Goal: Task Accomplishment & Management: Use online tool/utility

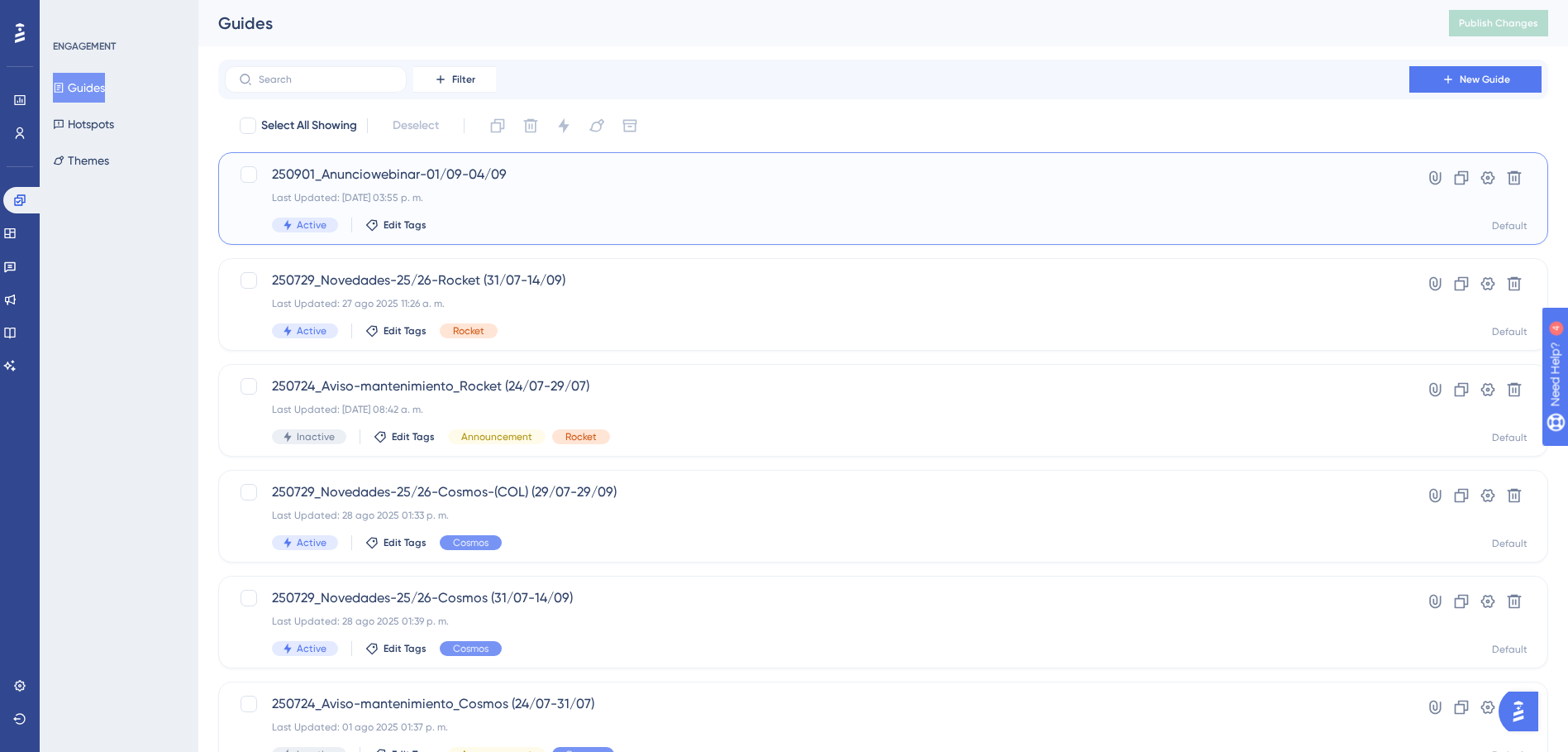
click at [560, 180] on span "250901_Anunciowebinar-01/09-04/09" at bounding box center [816, 175] width 1091 height 20
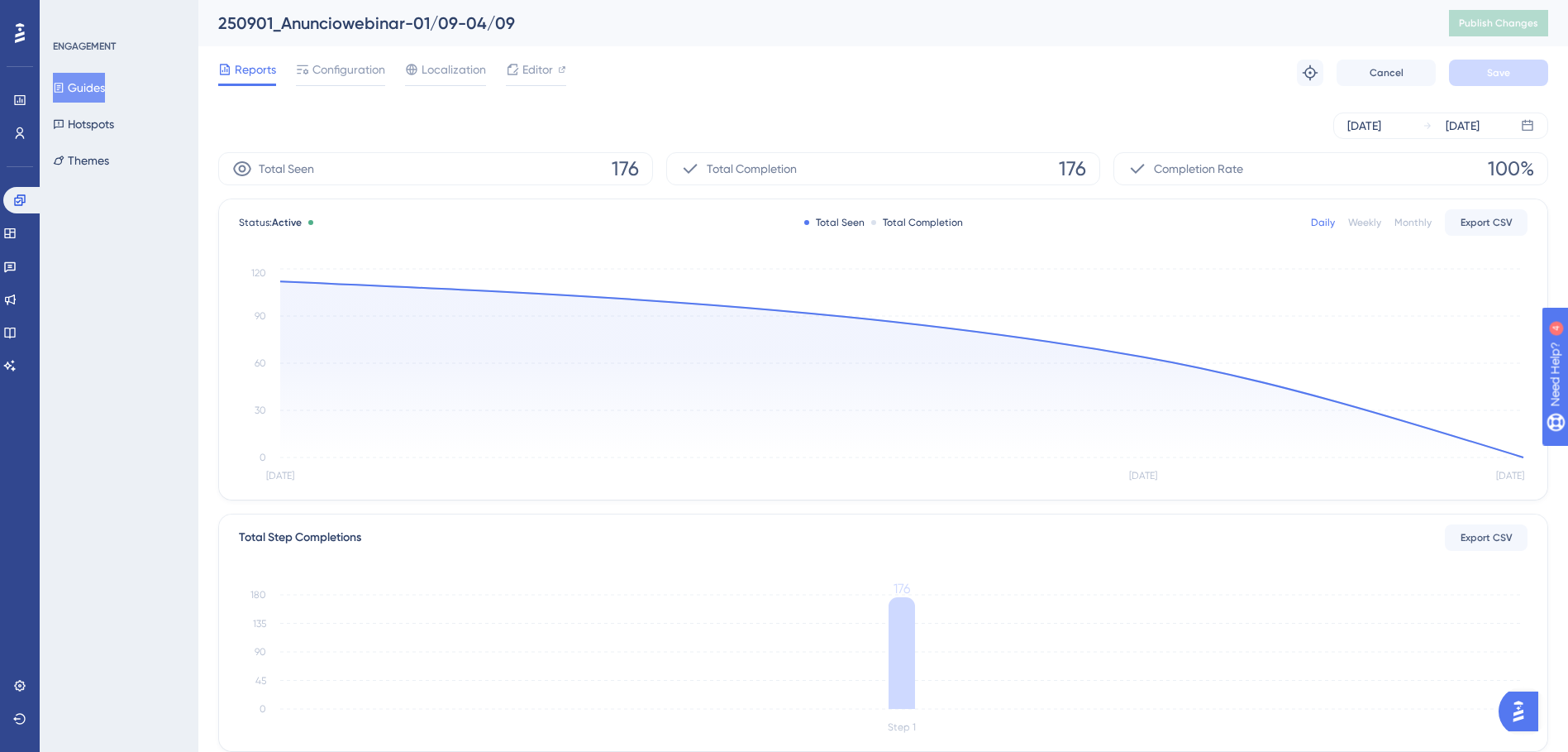
click at [105, 84] on button "Guides" at bounding box center [79, 87] width 52 height 30
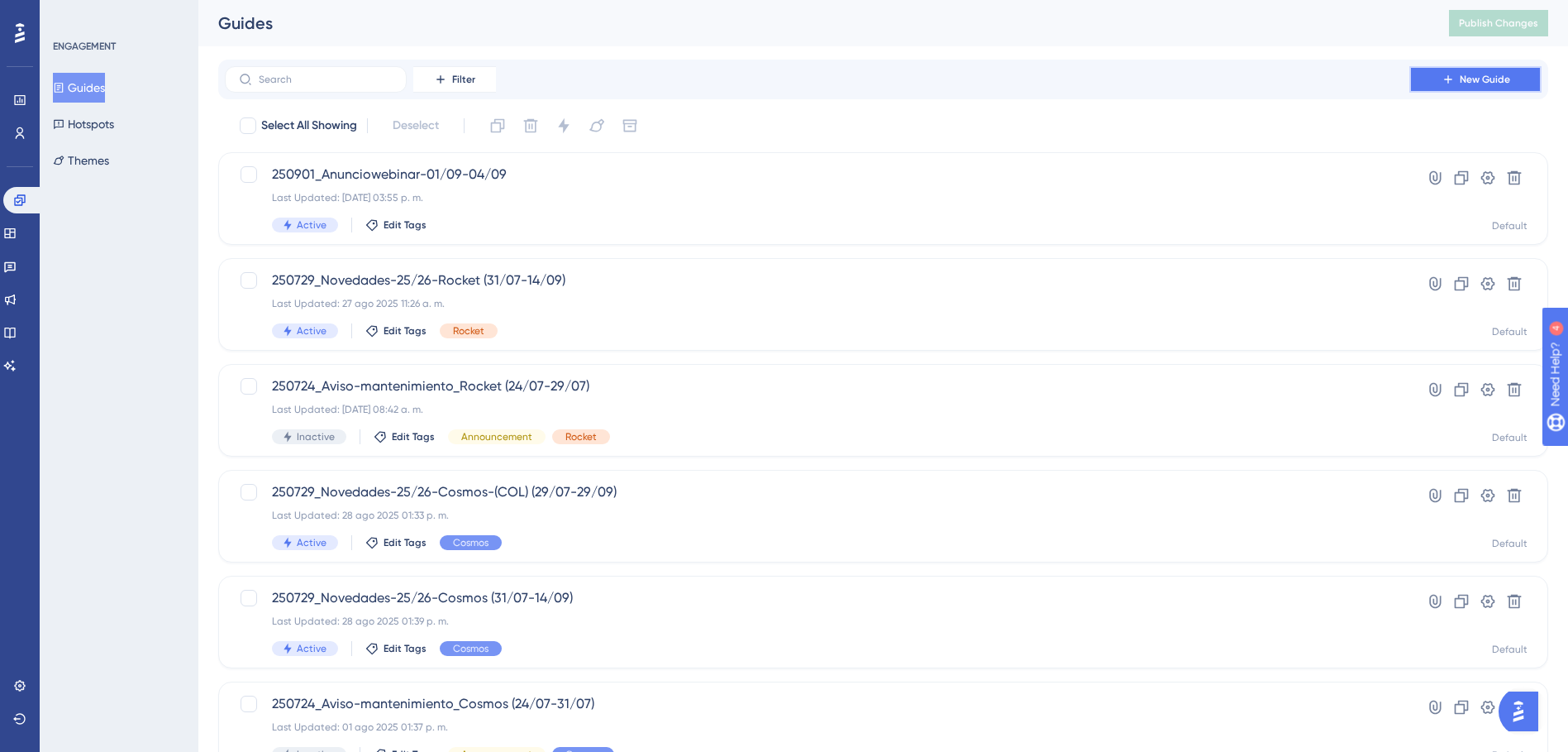
click at [1438, 68] on button "New Guide" at bounding box center [1475, 78] width 132 height 26
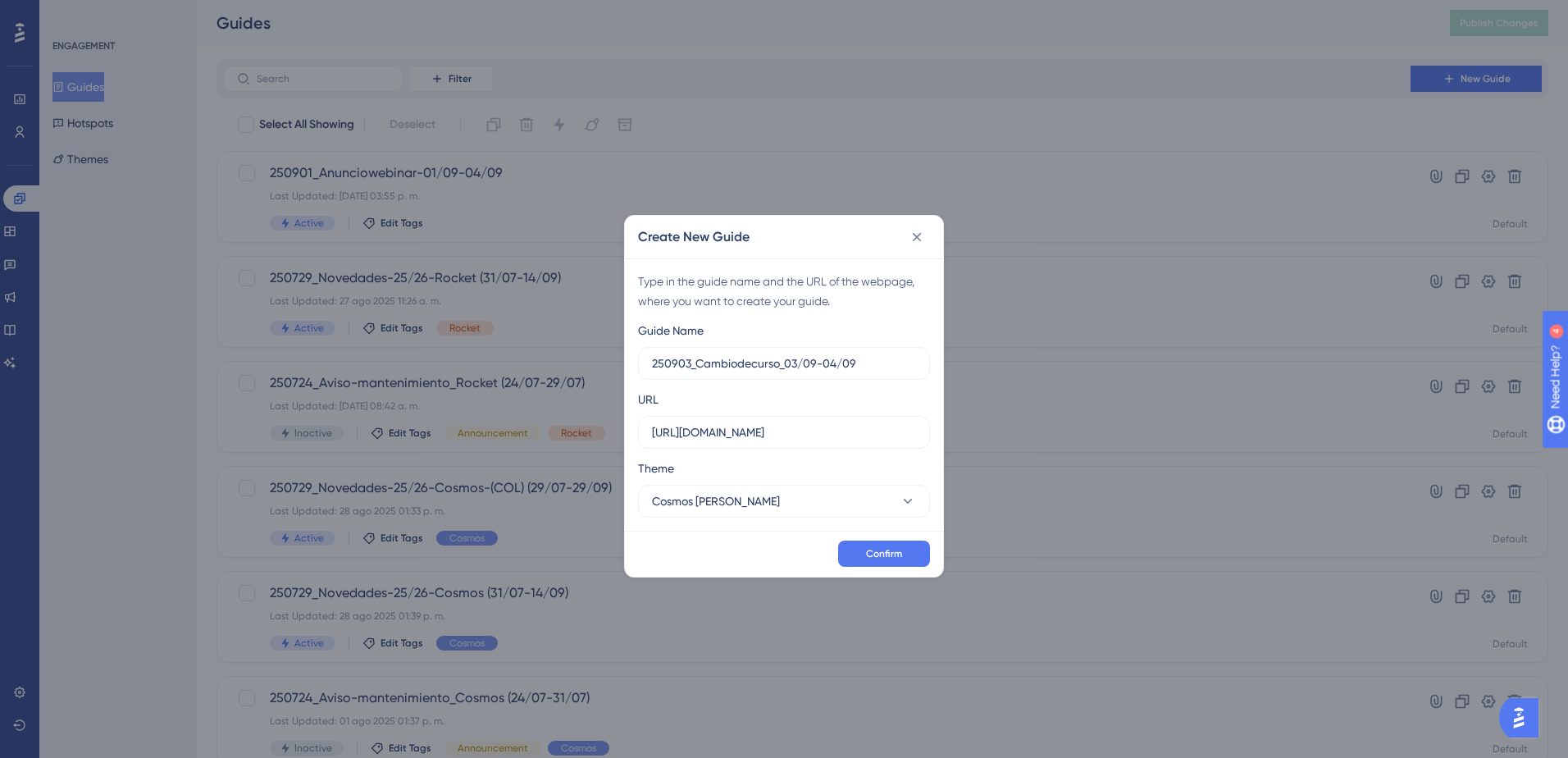
type input "250903_Cambiodecurso_03/09-04/09"
click at [792, 434] on input "https://web.aulaplaneta.com" at bounding box center [784, 433] width 264 height 18
paste input "https://web.aulaplaneta.com/inicio"
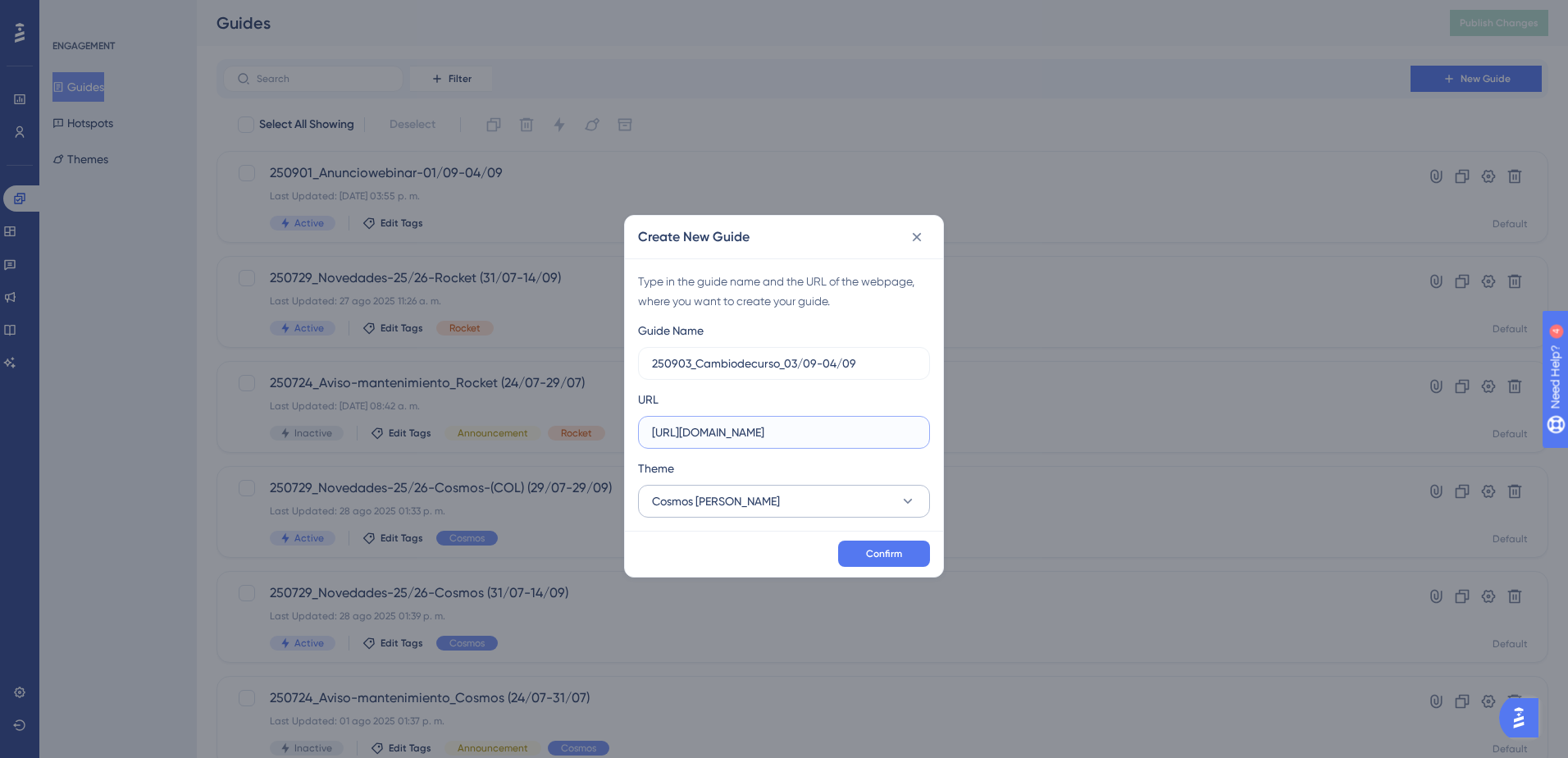
type input "https://web.aulaplaneta.com/inicio"
click at [911, 509] on icon at bounding box center [908, 501] width 17 height 17
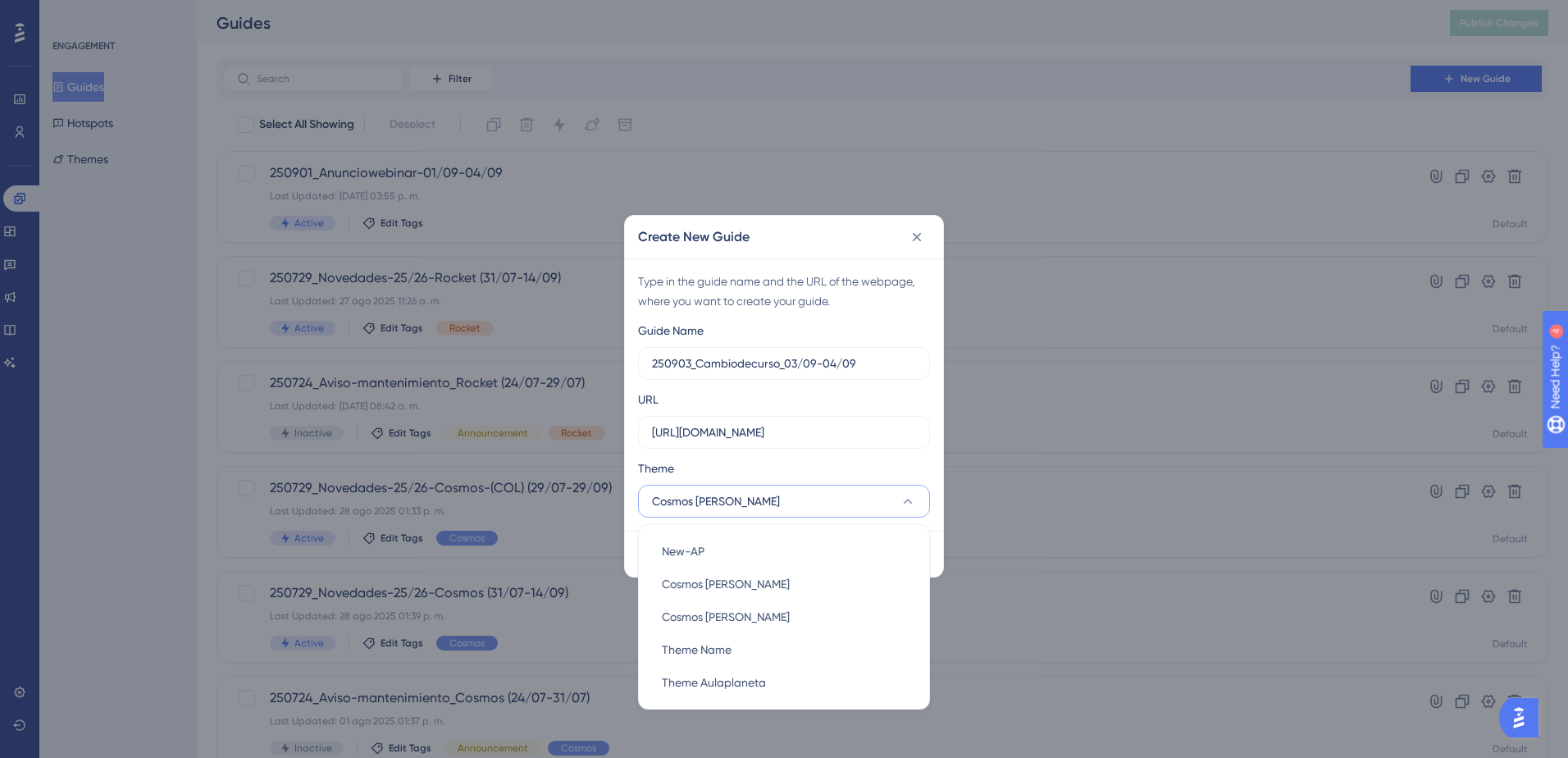
click at [927, 454] on div "Guide Name 250903_Cambiodecurso_03/09-04/09 URL https://web.aulaplaneta.com/ini…" at bounding box center [784, 418] width 292 height 197
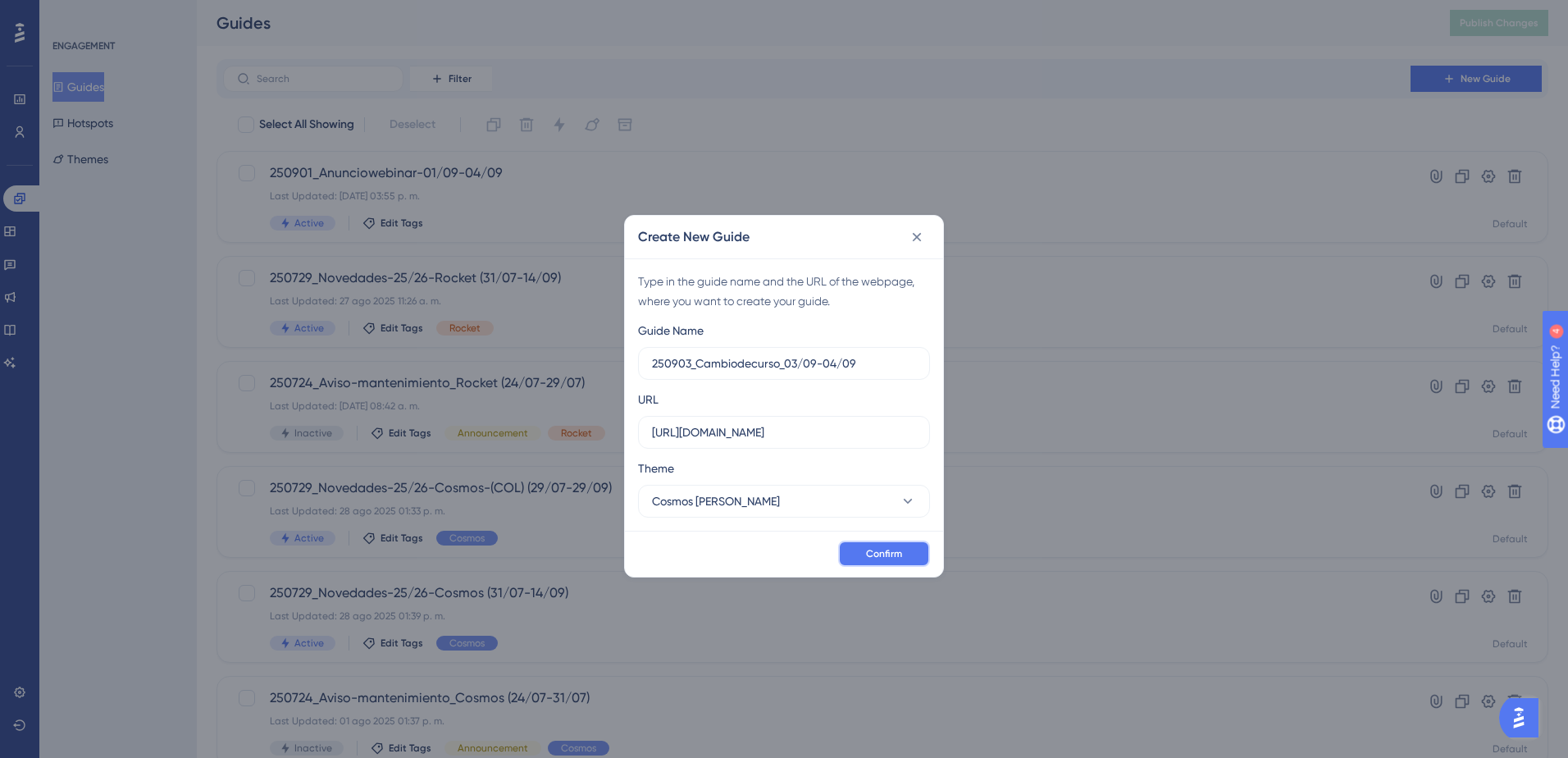
click at [885, 556] on span "Confirm" at bounding box center [884, 554] width 36 height 13
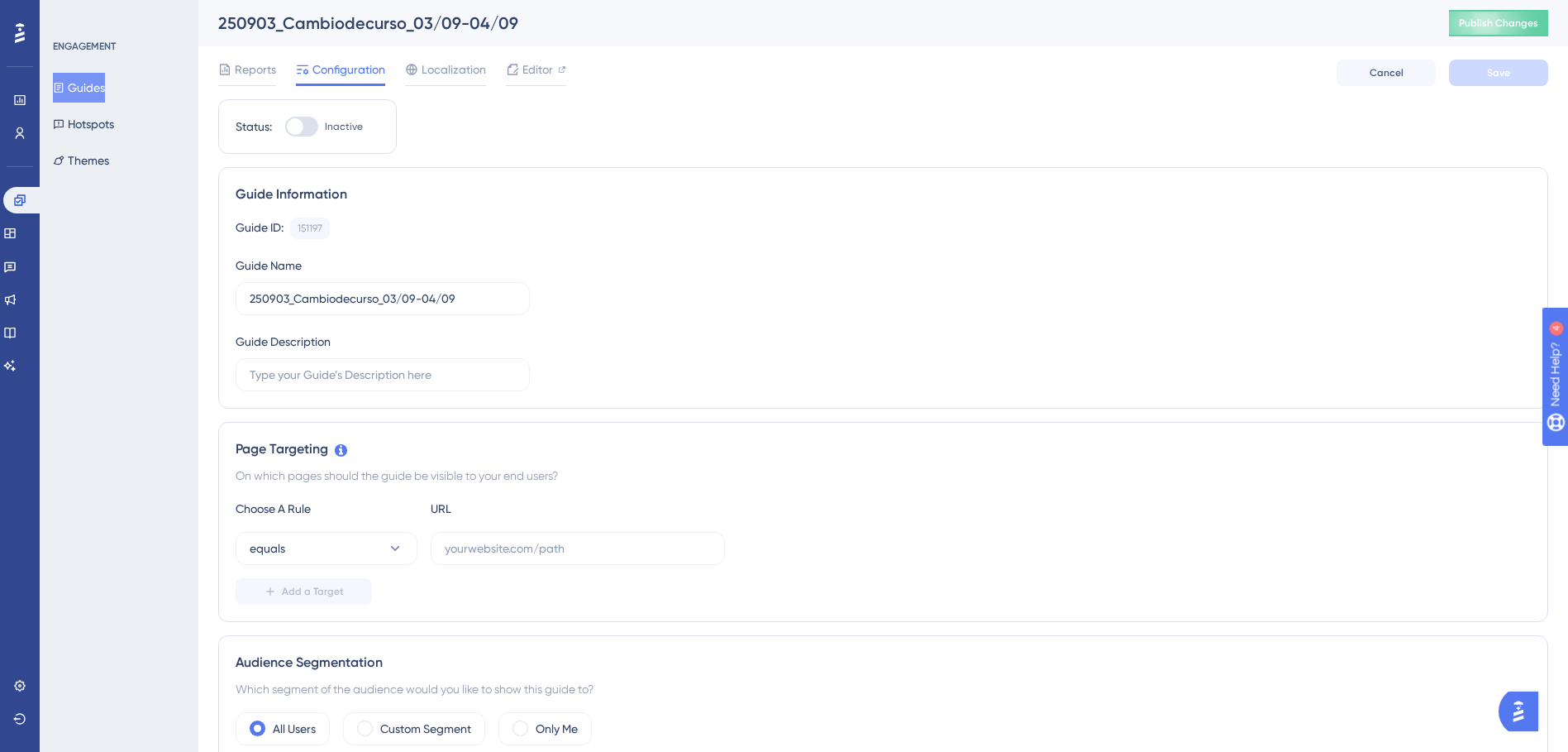
click at [88, 89] on button "Guides" at bounding box center [79, 87] width 52 height 30
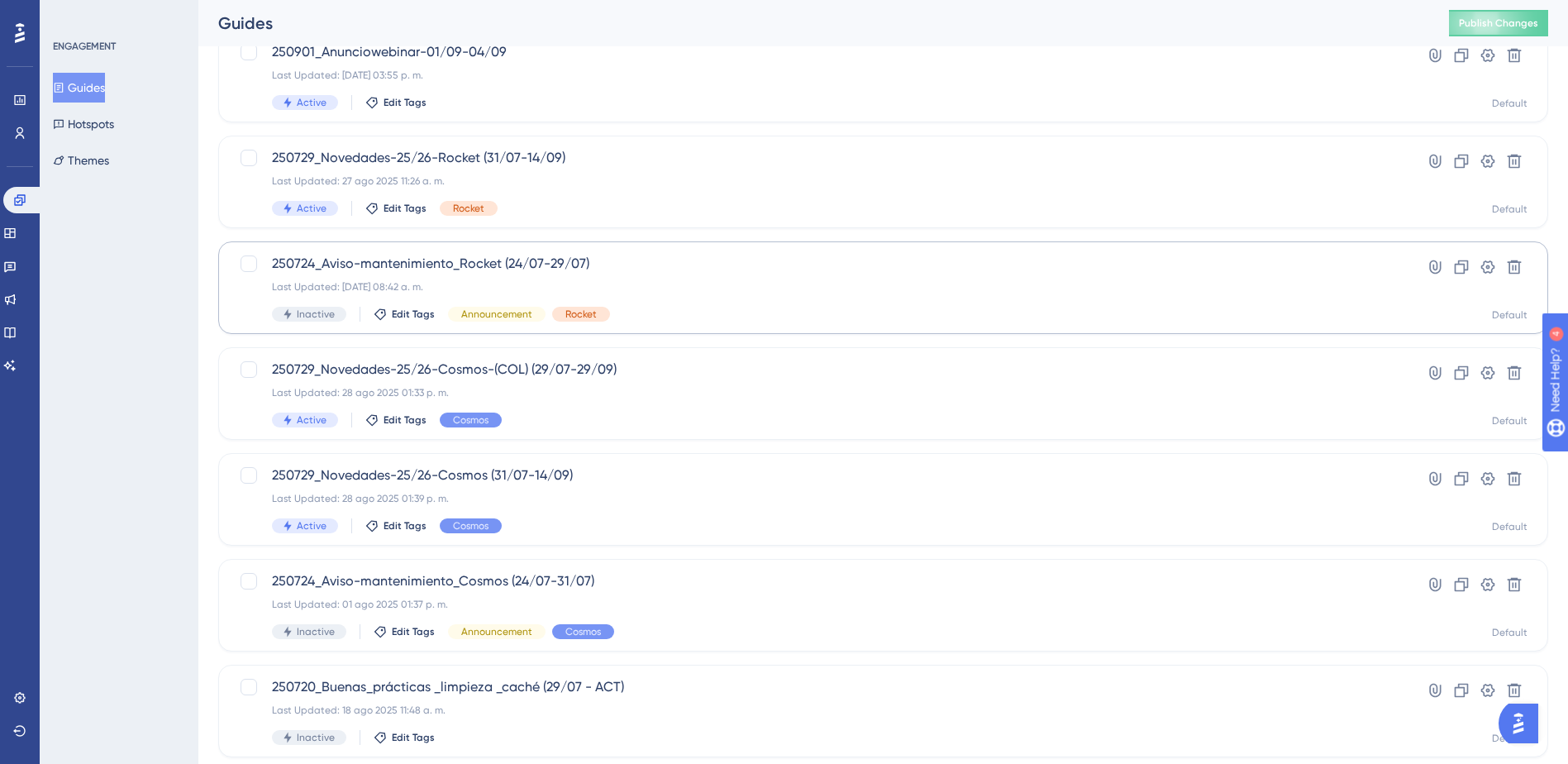
scroll to position [229, 0]
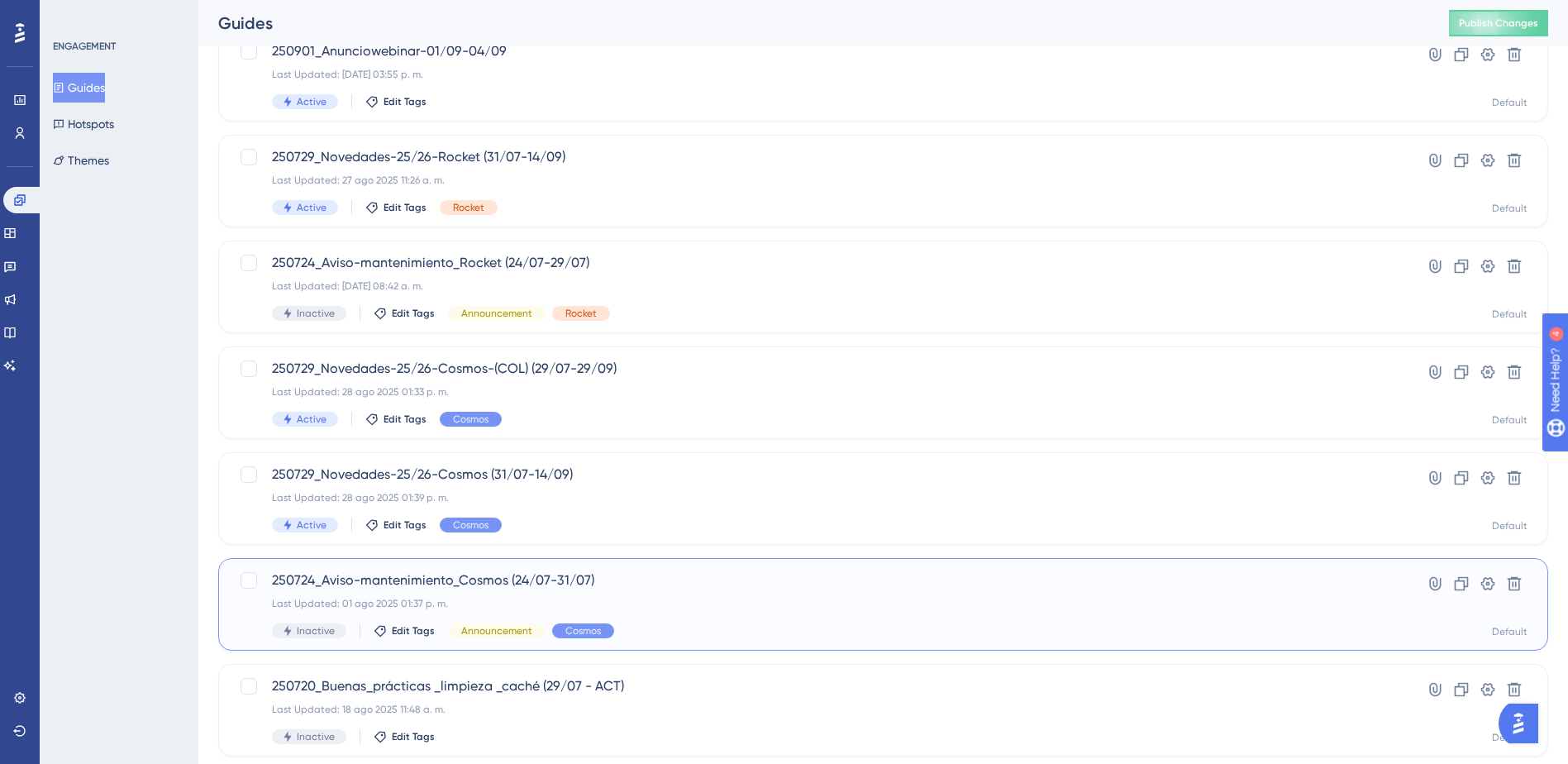
click at [447, 572] on span "250724_Aviso-mantenimiento_Cosmos (24/07-31/07)" at bounding box center [816, 580] width 1091 height 20
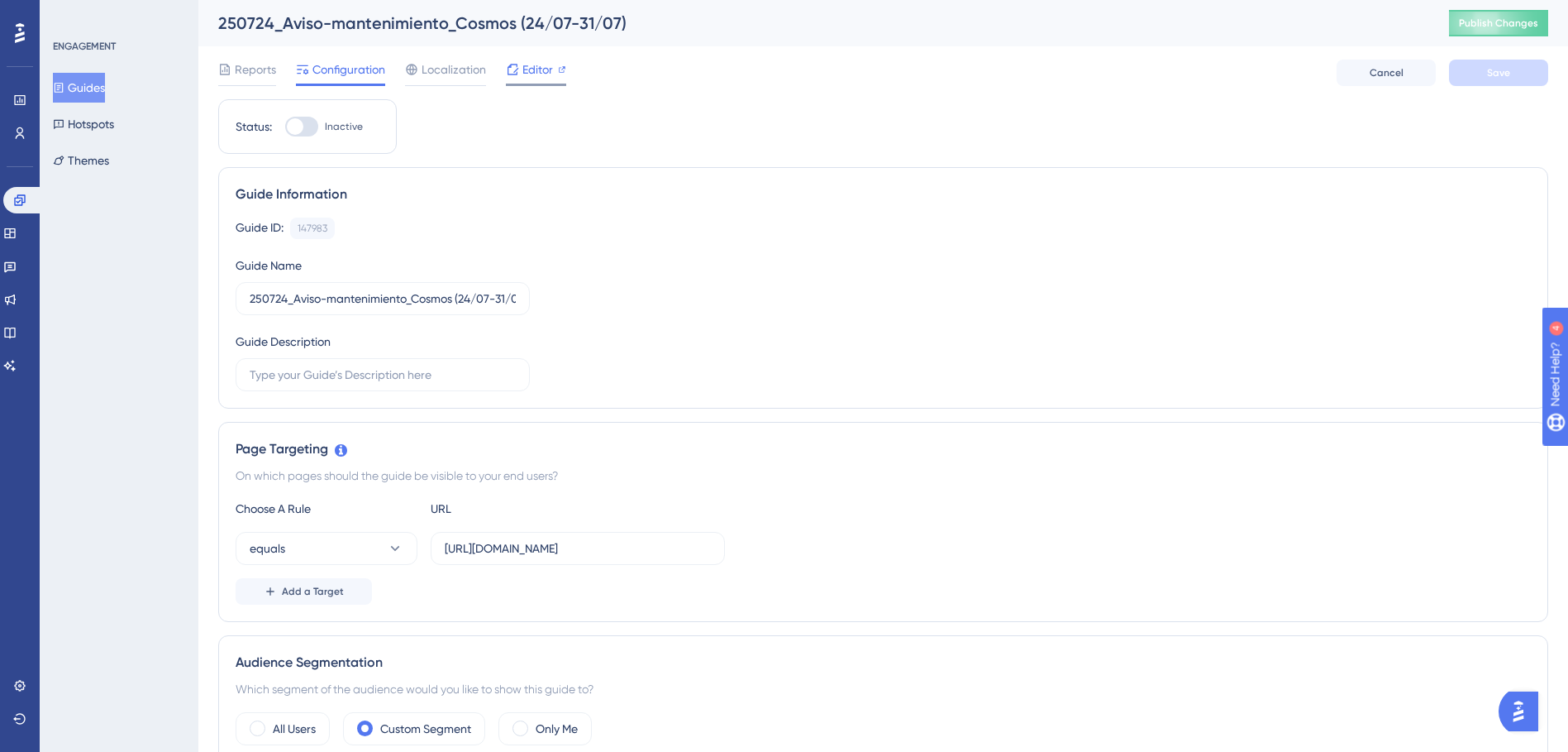
click at [518, 68] on icon at bounding box center [513, 68] width 11 height 11
click at [74, 95] on button "Guides" at bounding box center [79, 87] width 52 height 30
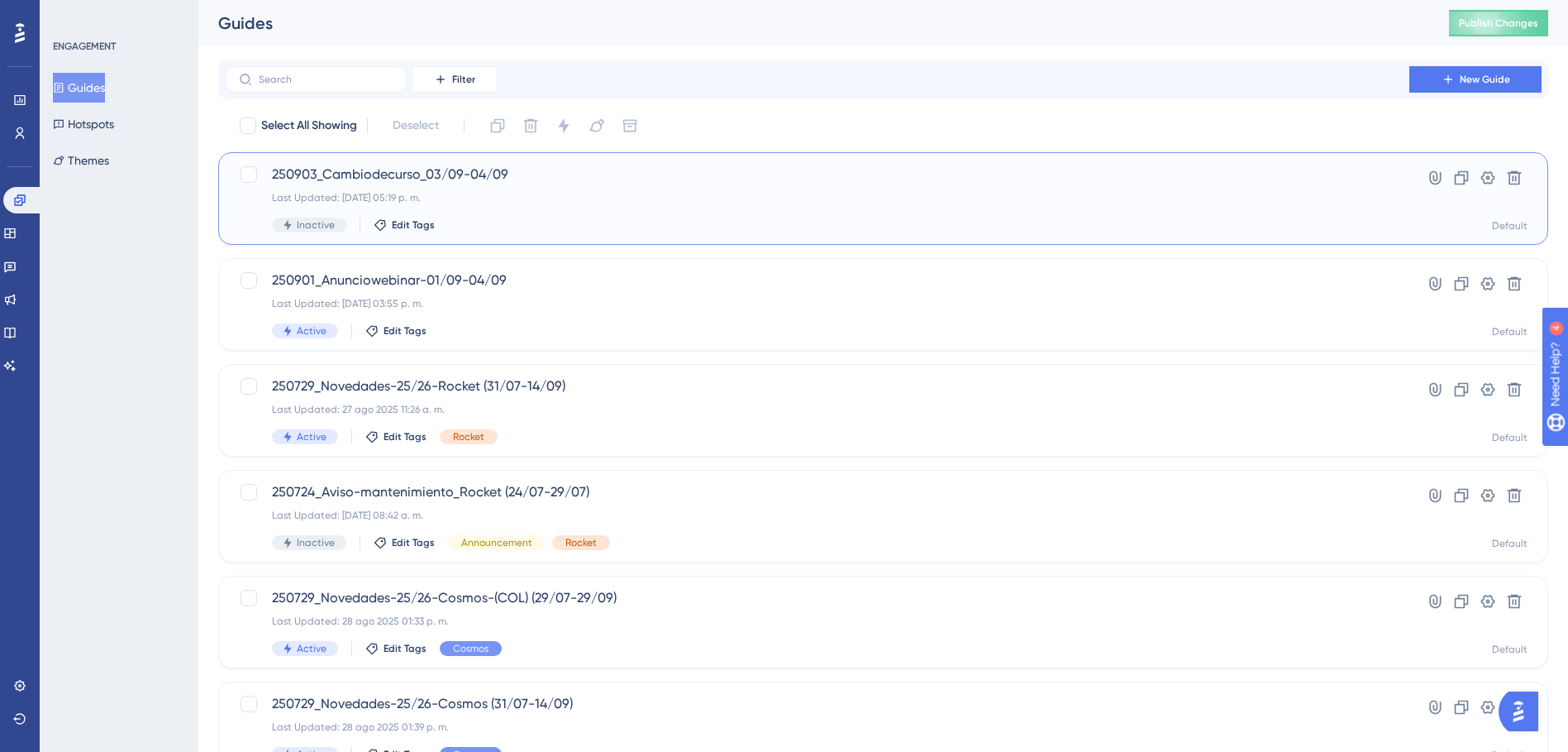
click at [395, 176] on span "250903_Cambiodecurso_03/09-04/09" at bounding box center [816, 175] width 1091 height 20
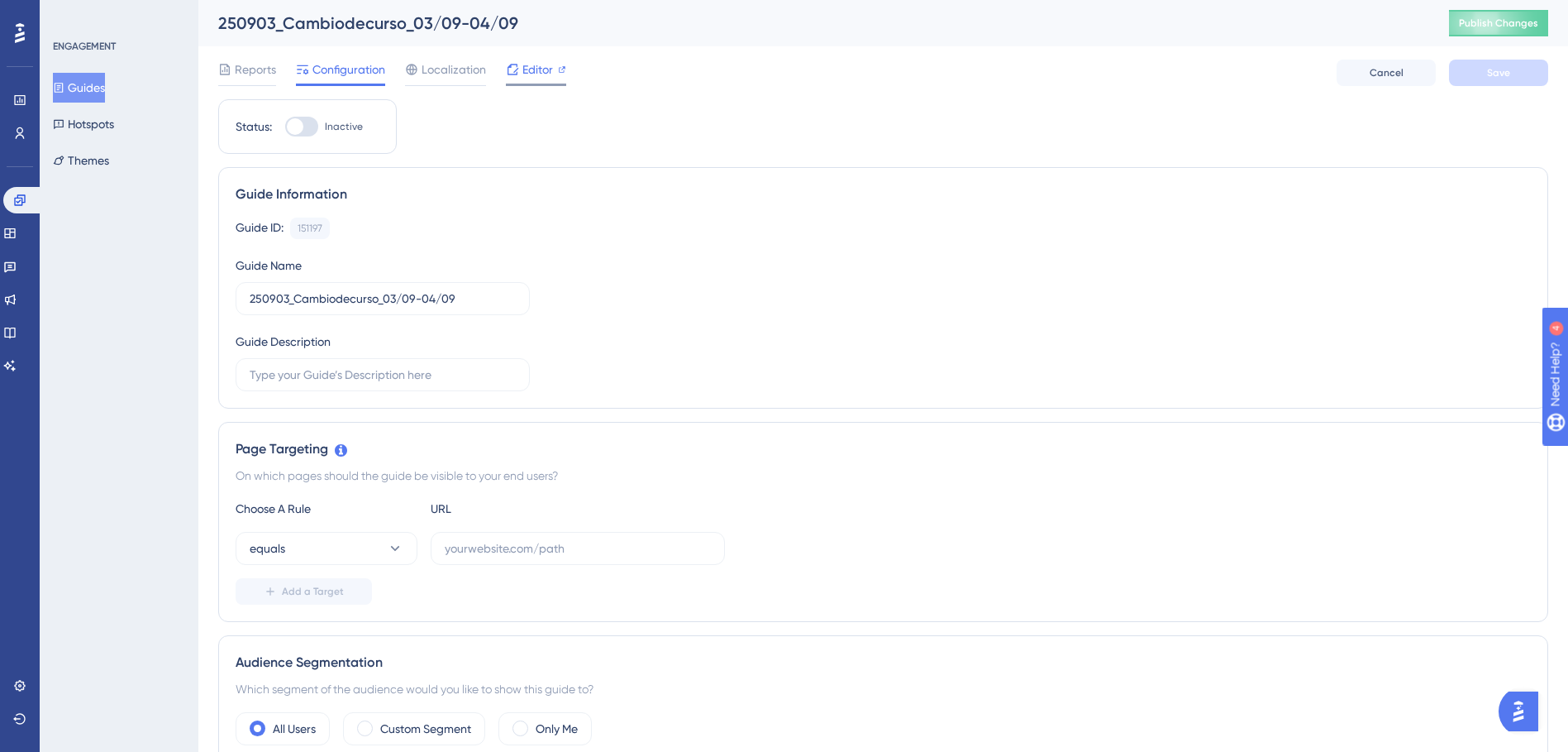
click at [526, 76] on span "Editor" at bounding box center [537, 70] width 30 height 20
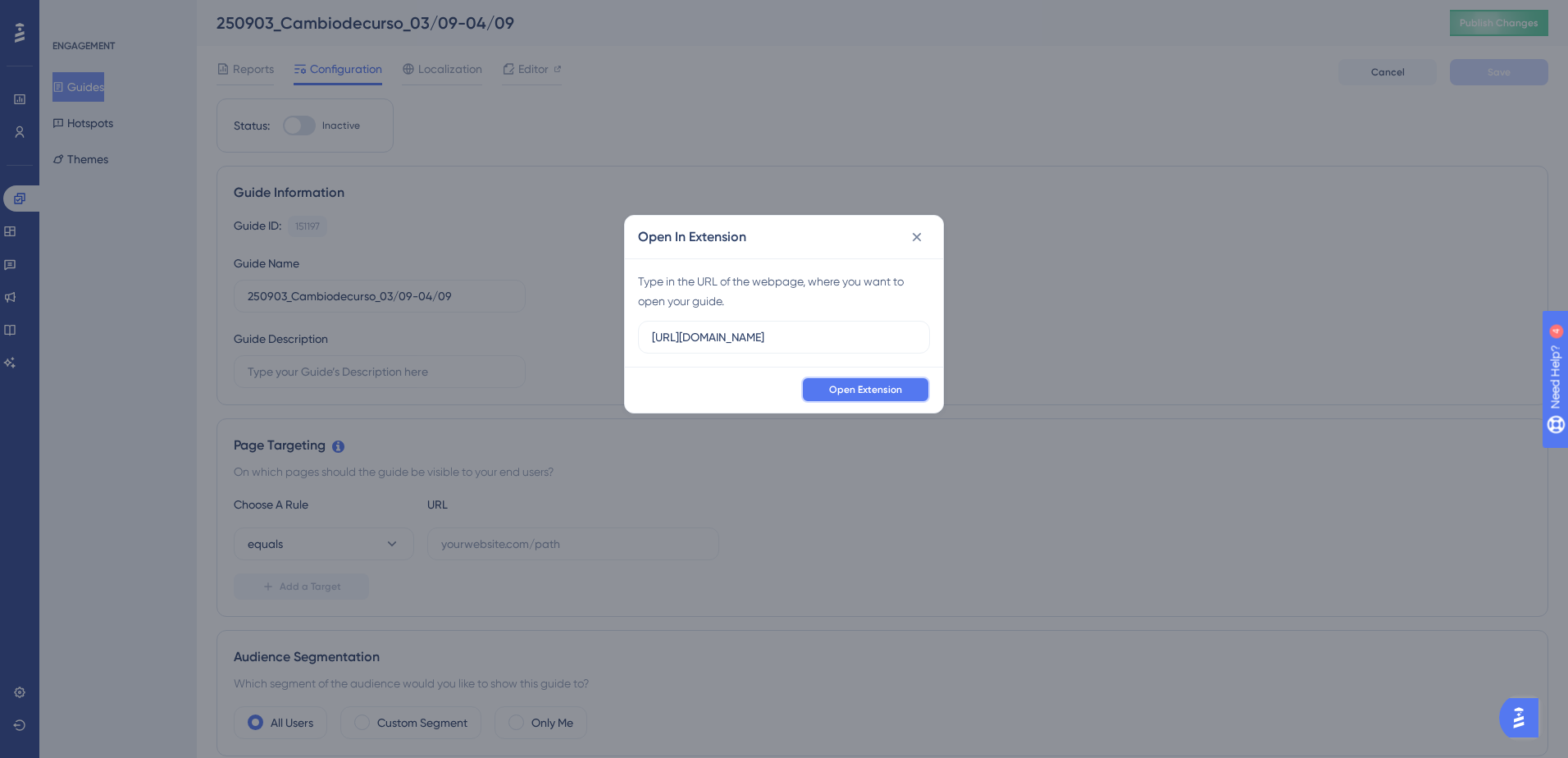
click at [854, 392] on span "Open Extension" at bounding box center [865, 390] width 73 height 13
click at [920, 233] on icon at bounding box center [917, 237] width 9 height 9
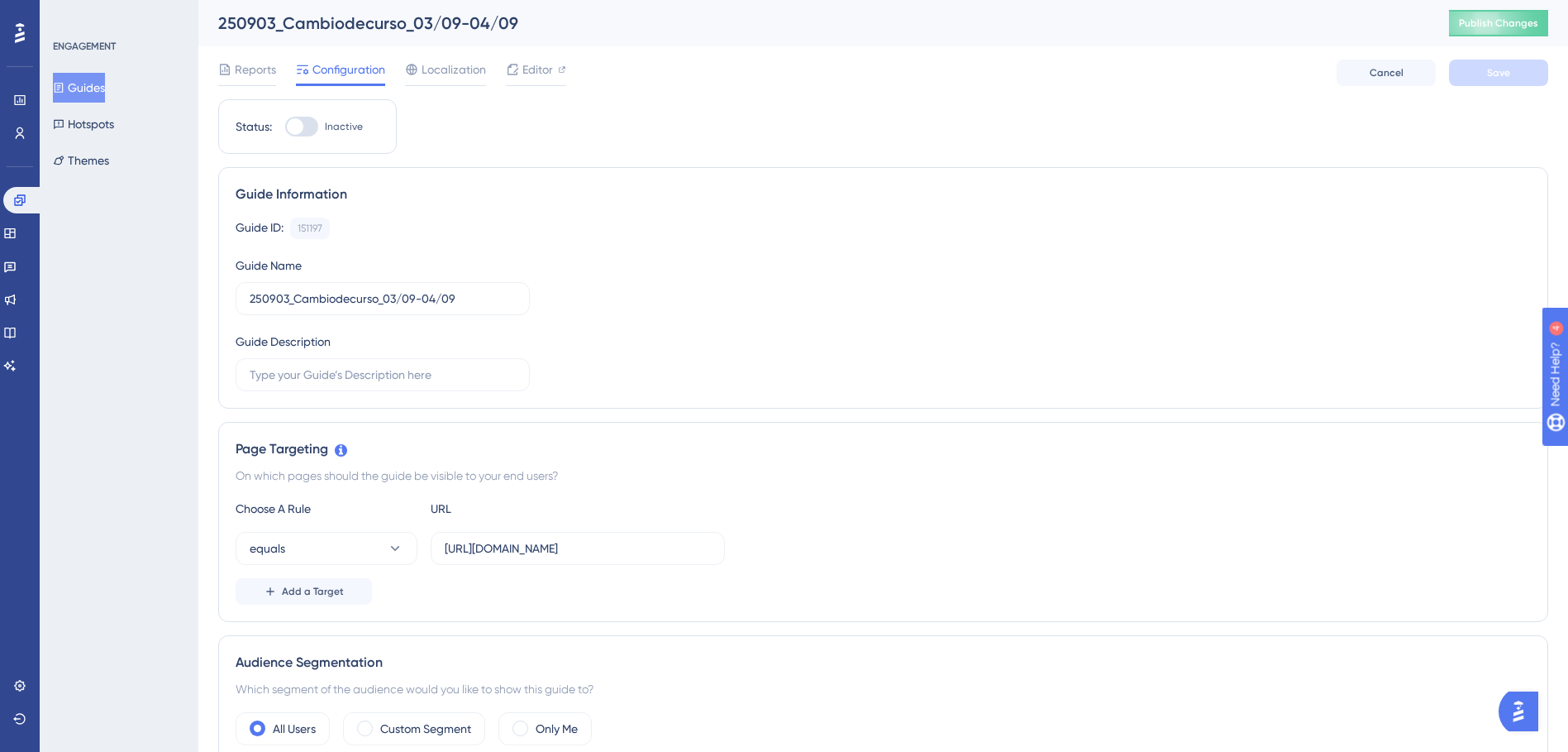
click at [105, 84] on button "Guides" at bounding box center [79, 87] width 52 height 30
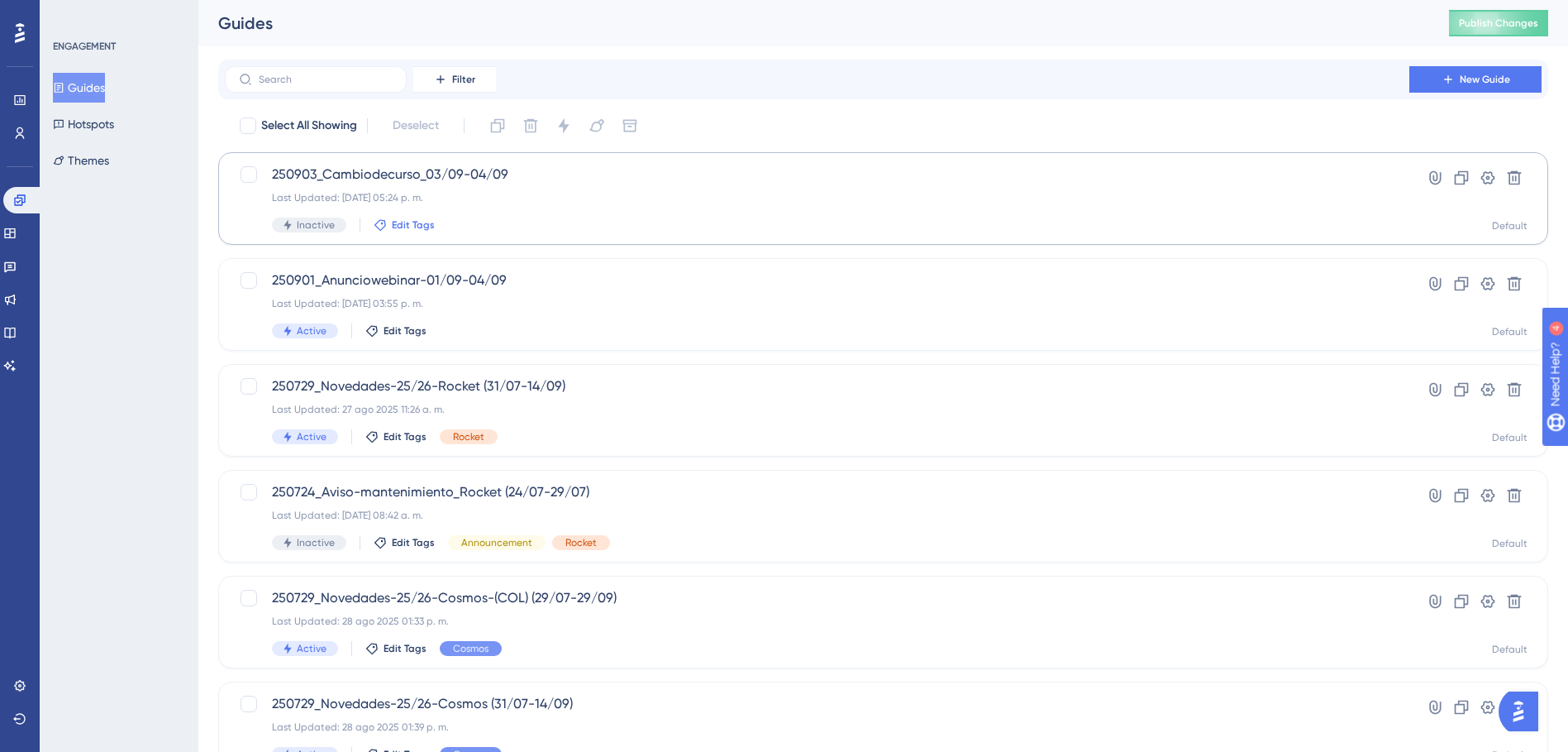
click at [403, 225] on span "Edit Tags" at bounding box center [413, 225] width 43 height 14
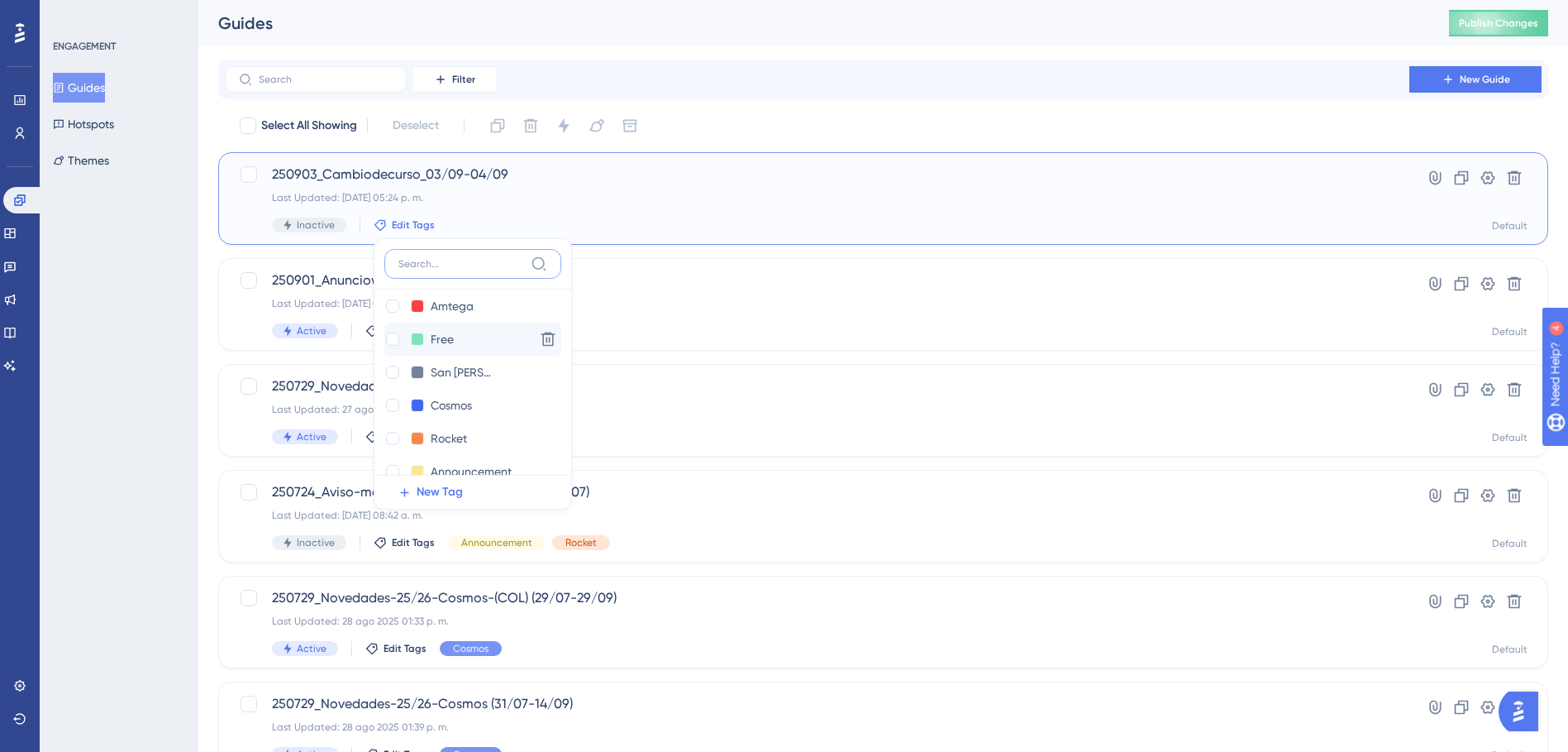
scroll to position [110, 0]
click at [411, 403] on button at bounding box center [418, 404] width 13 height 14
click at [389, 407] on div at bounding box center [393, 404] width 13 height 14
checkbox input "true"
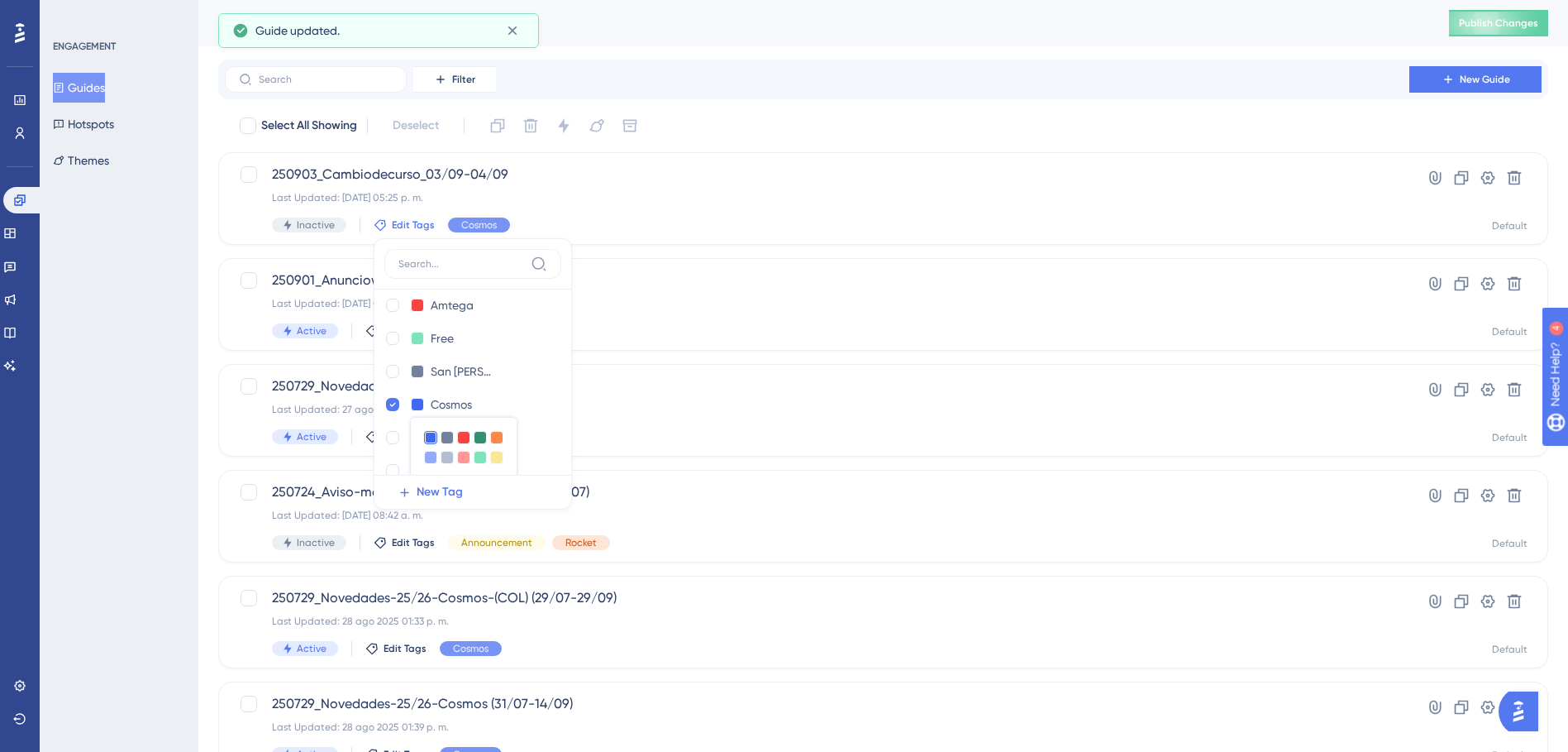
click at [806, 127] on div "Select All Showing Deselect" at bounding box center [893, 125] width 1311 height 26
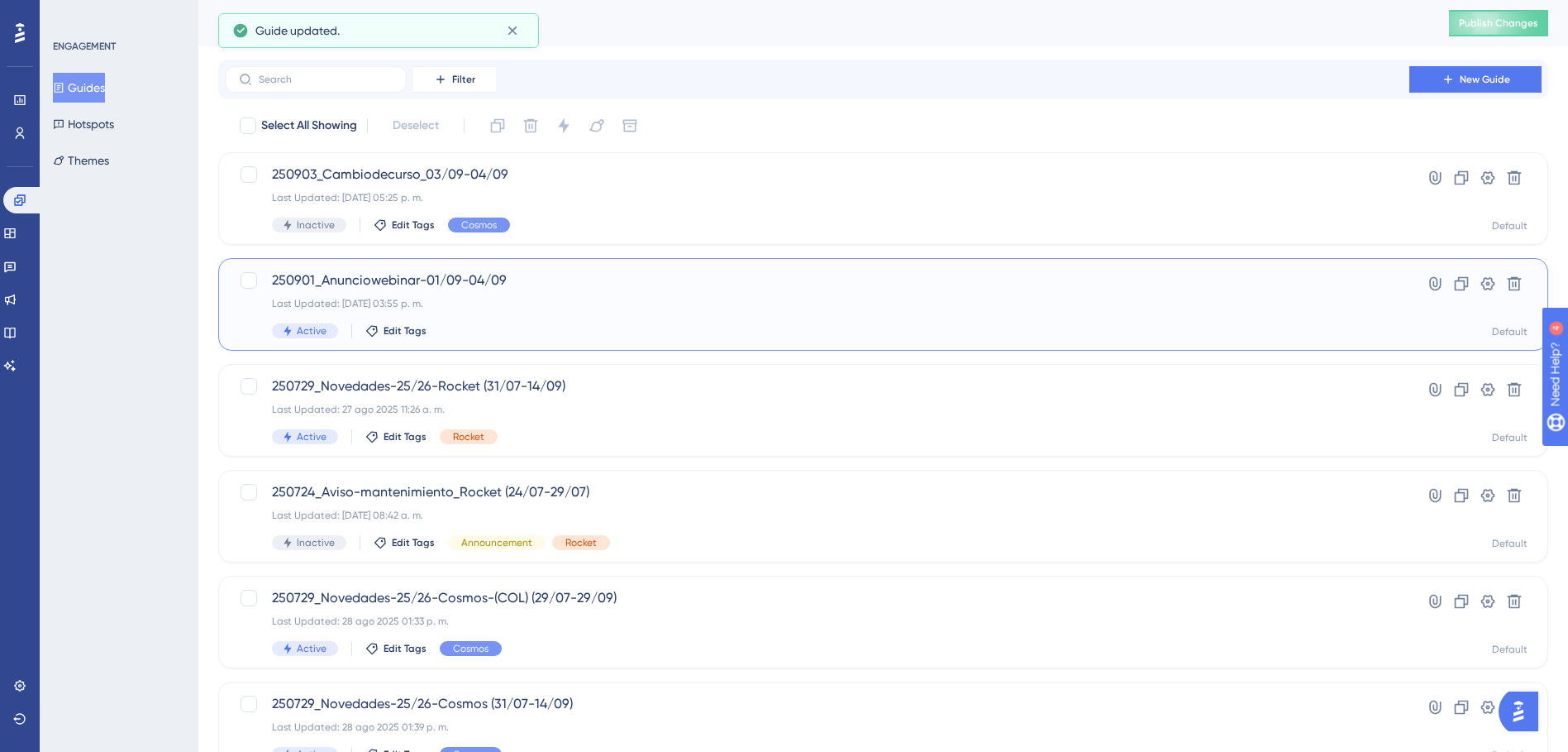
click at [454, 276] on span "250901_Anunciowebinar-01/09-04/09" at bounding box center [816, 281] width 1091 height 20
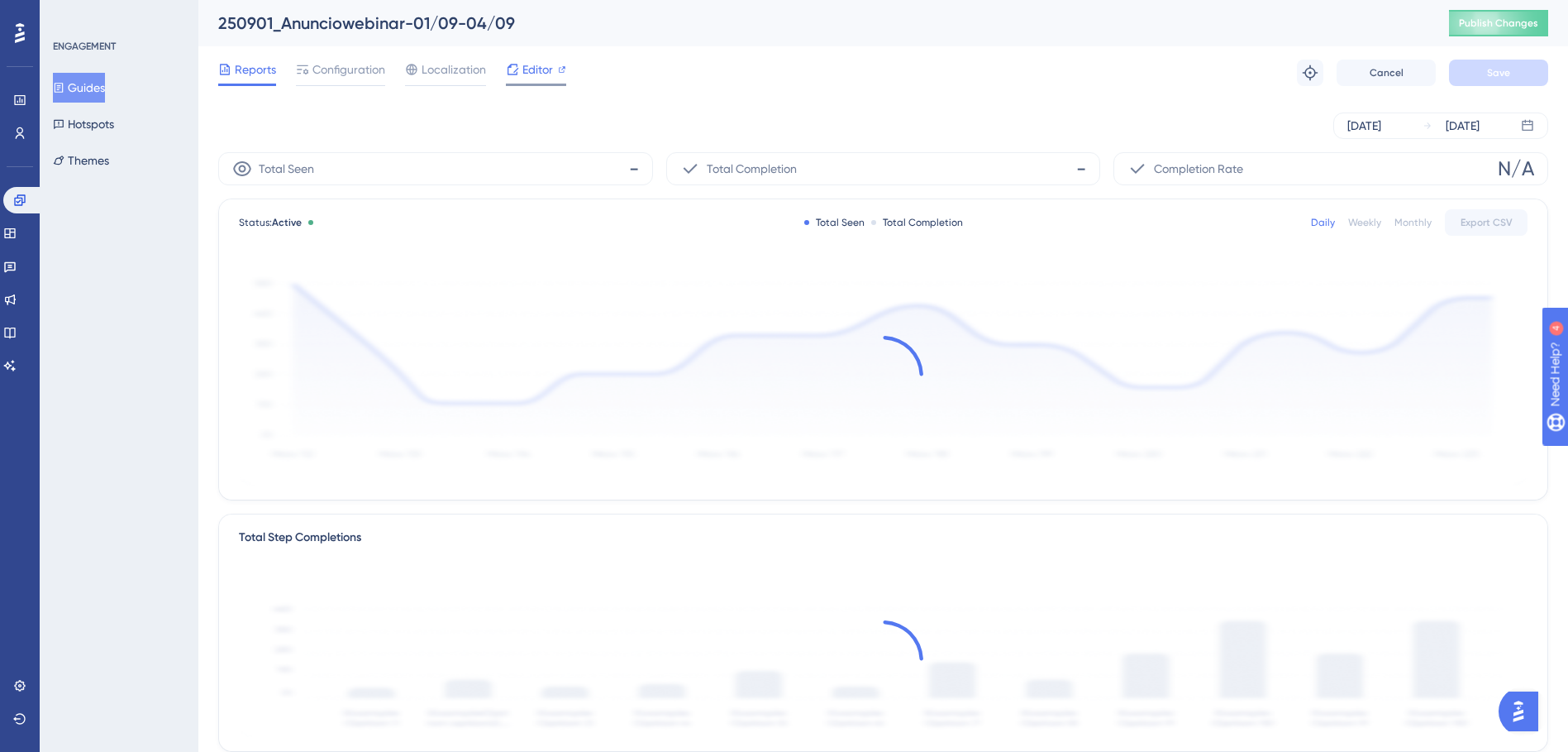
click at [545, 71] on span "Editor" at bounding box center [537, 70] width 30 height 20
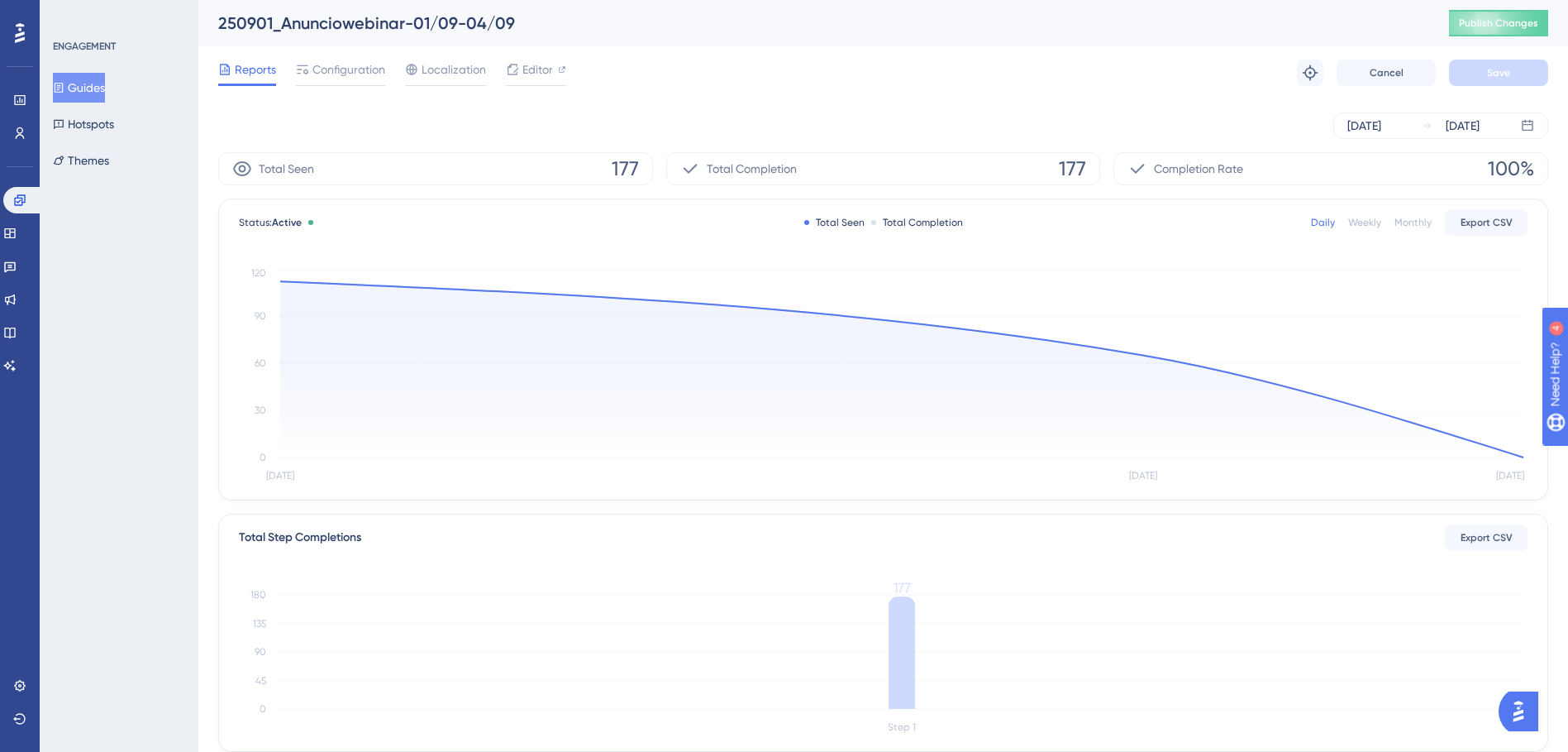
click at [88, 91] on button "Guides" at bounding box center [79, 87] width 52 height 30
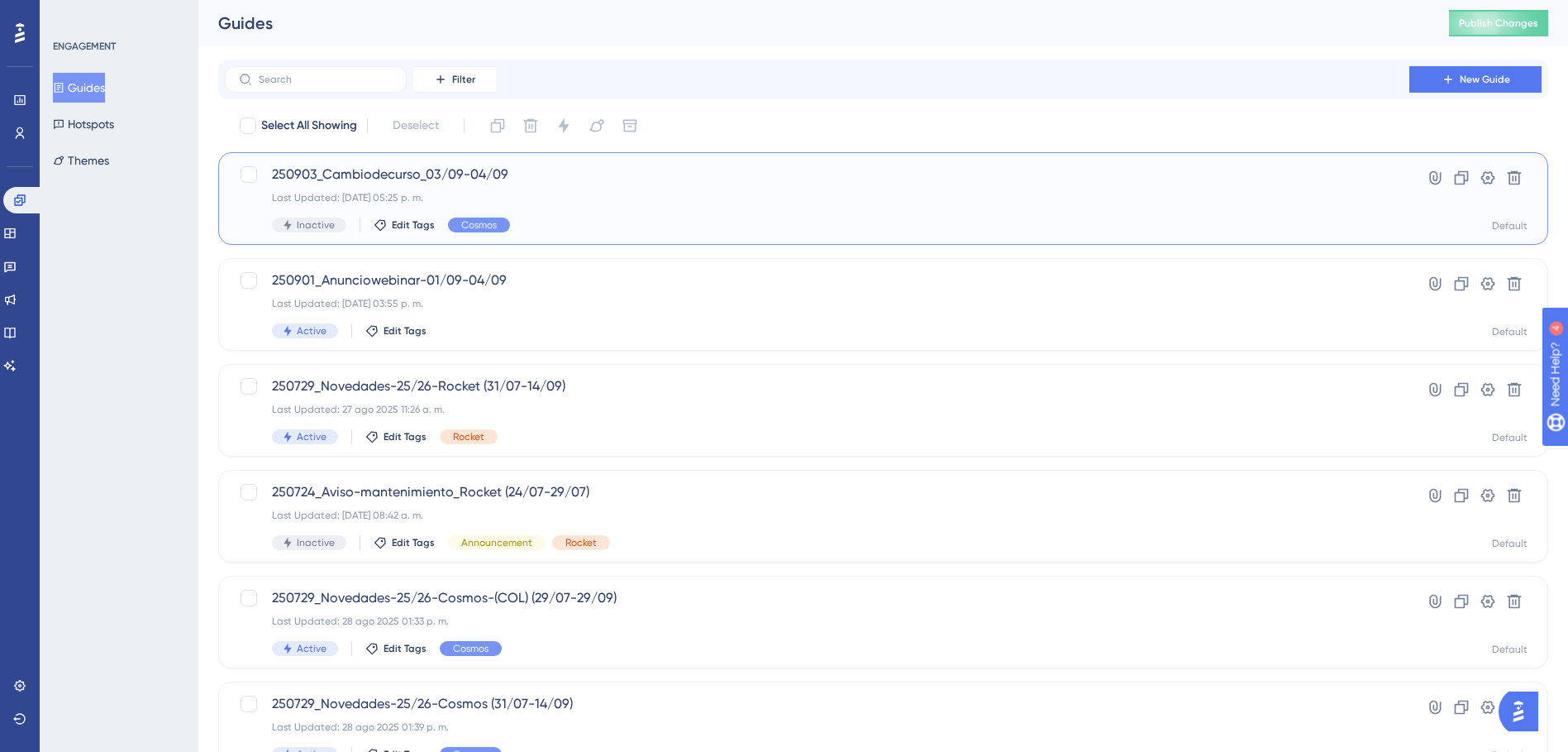
click at [443, 171] on span "250903_Cambiodecurso_03/09-04/09" at bounding box center [816, 175] width 1091 height 20
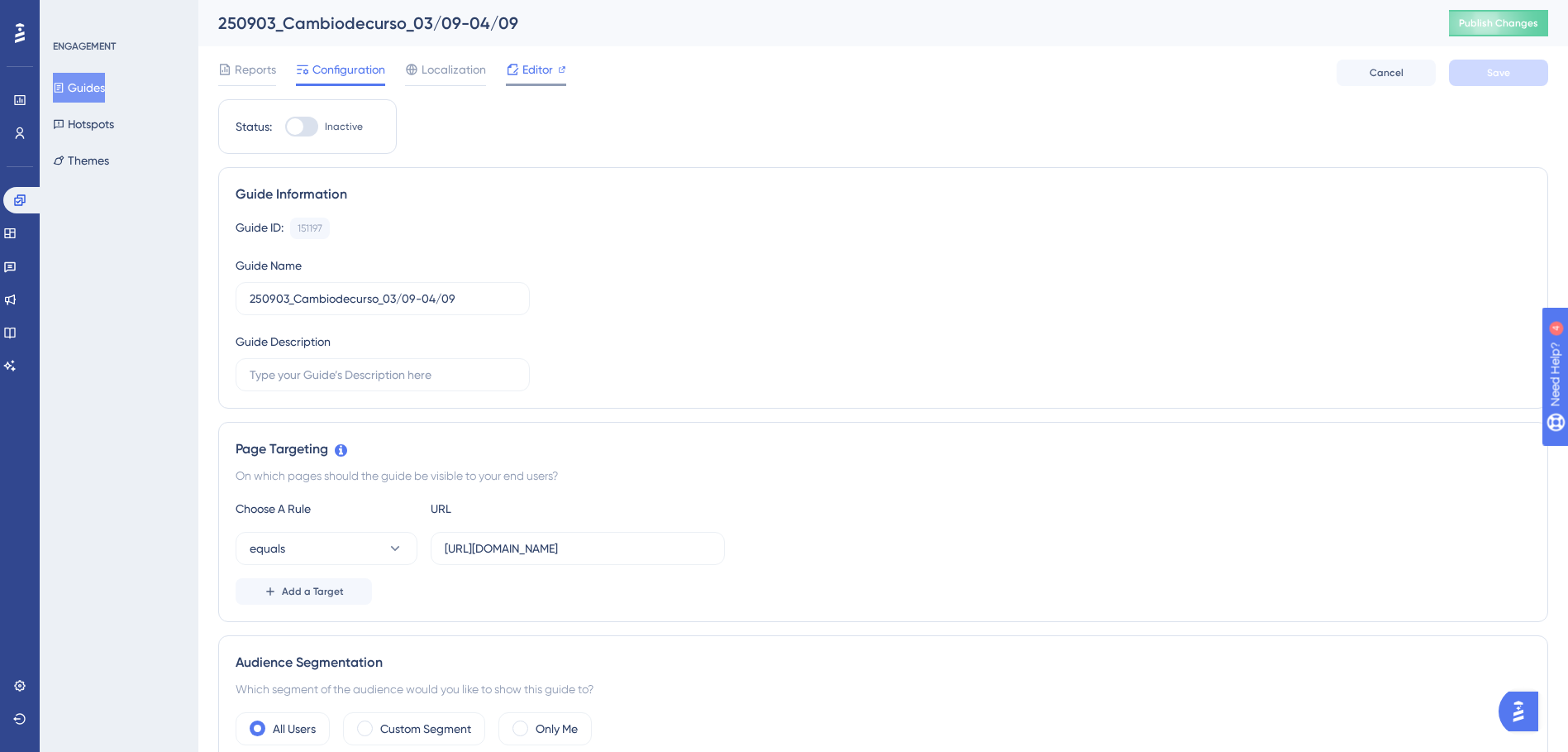
click at [517, 69] on icon at bounding box center [513, 68] width 11 height 11
click at [63, 84] on icon at bounding box center [59, 88] width 9 height 10
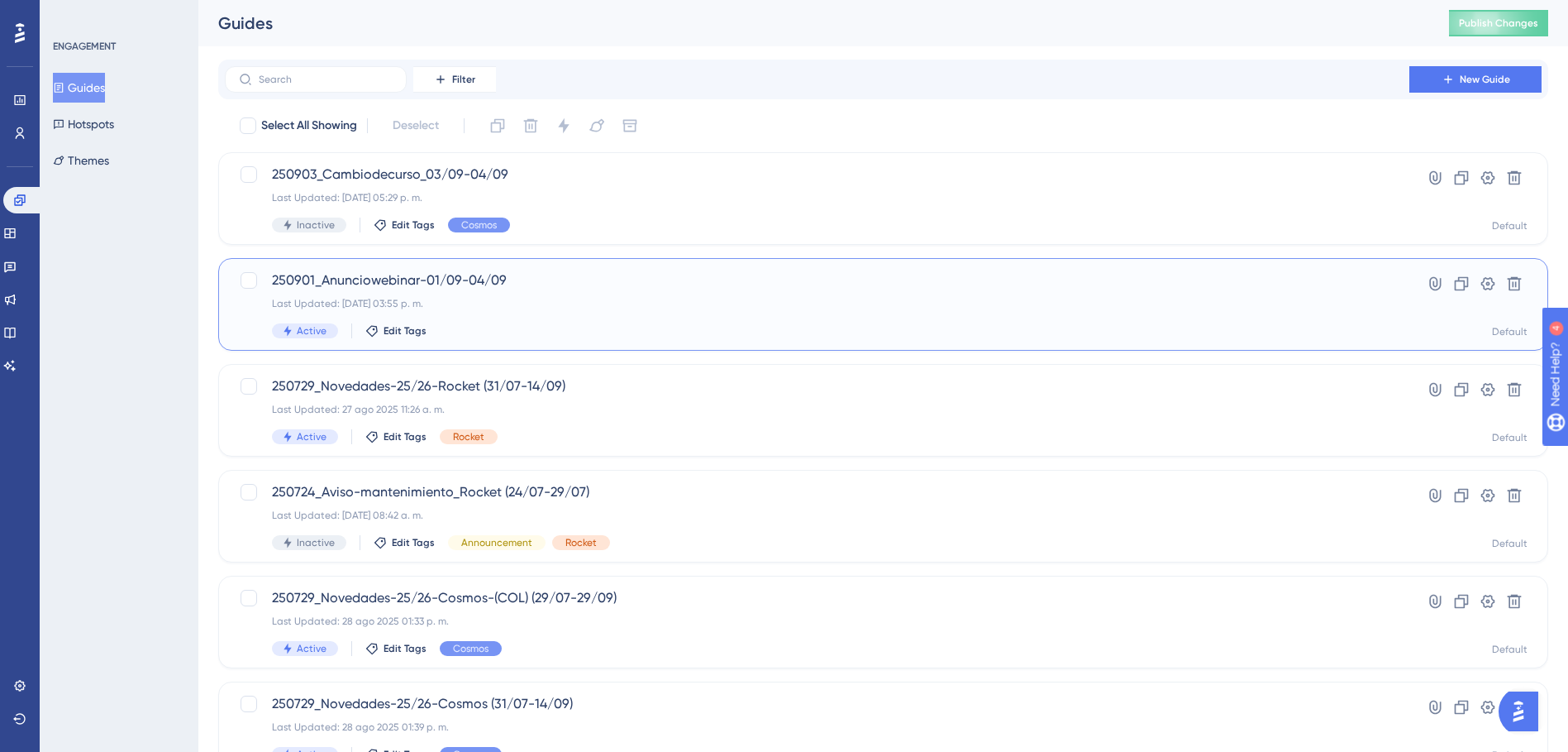
click at [557, 289] on span "250901_Anunciowebinar-01/09-04/09" at bounding box center [816, 281] width 1091 height 20
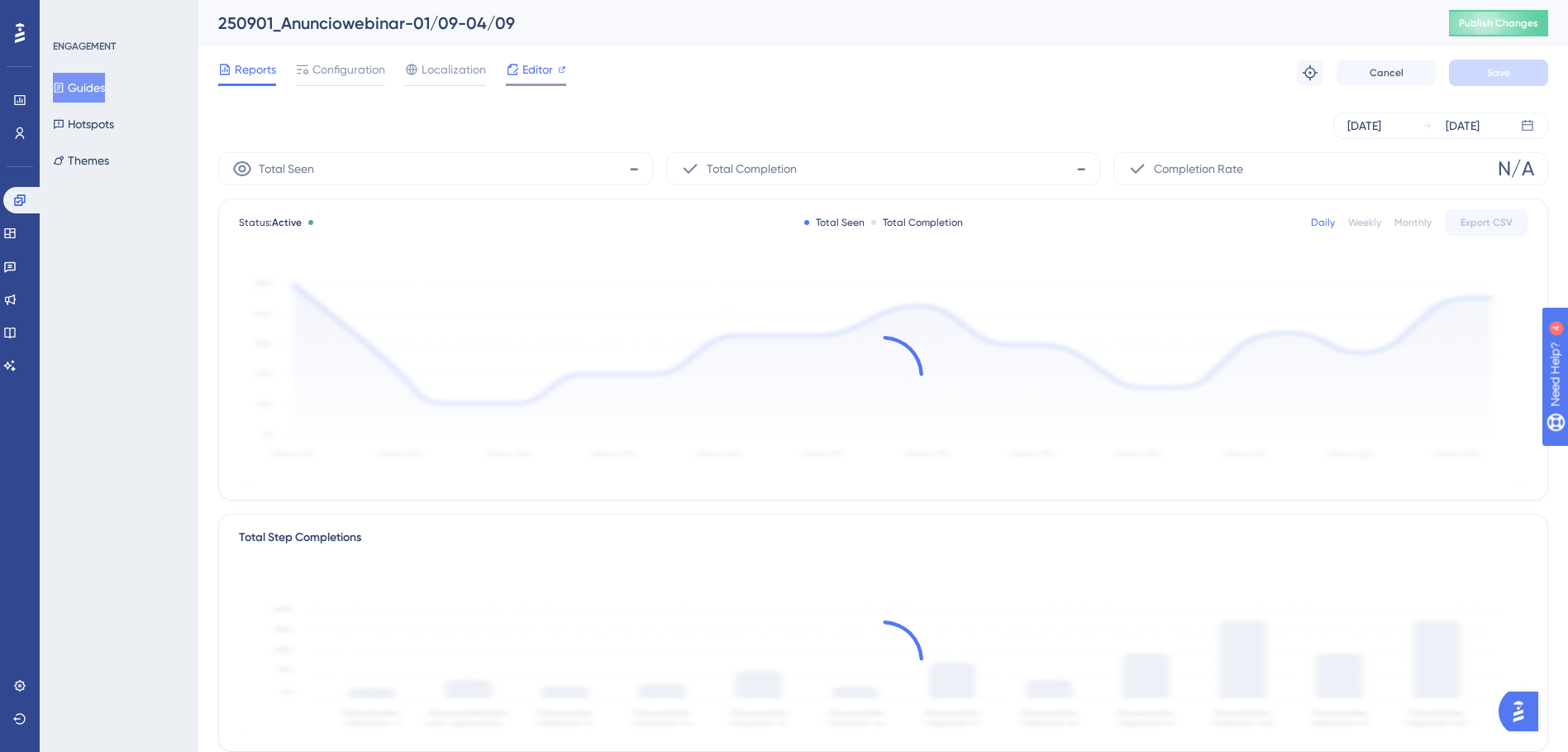
click at [526, 72] on span "Editor" at bounding box center [537, 70] width 30 height 20
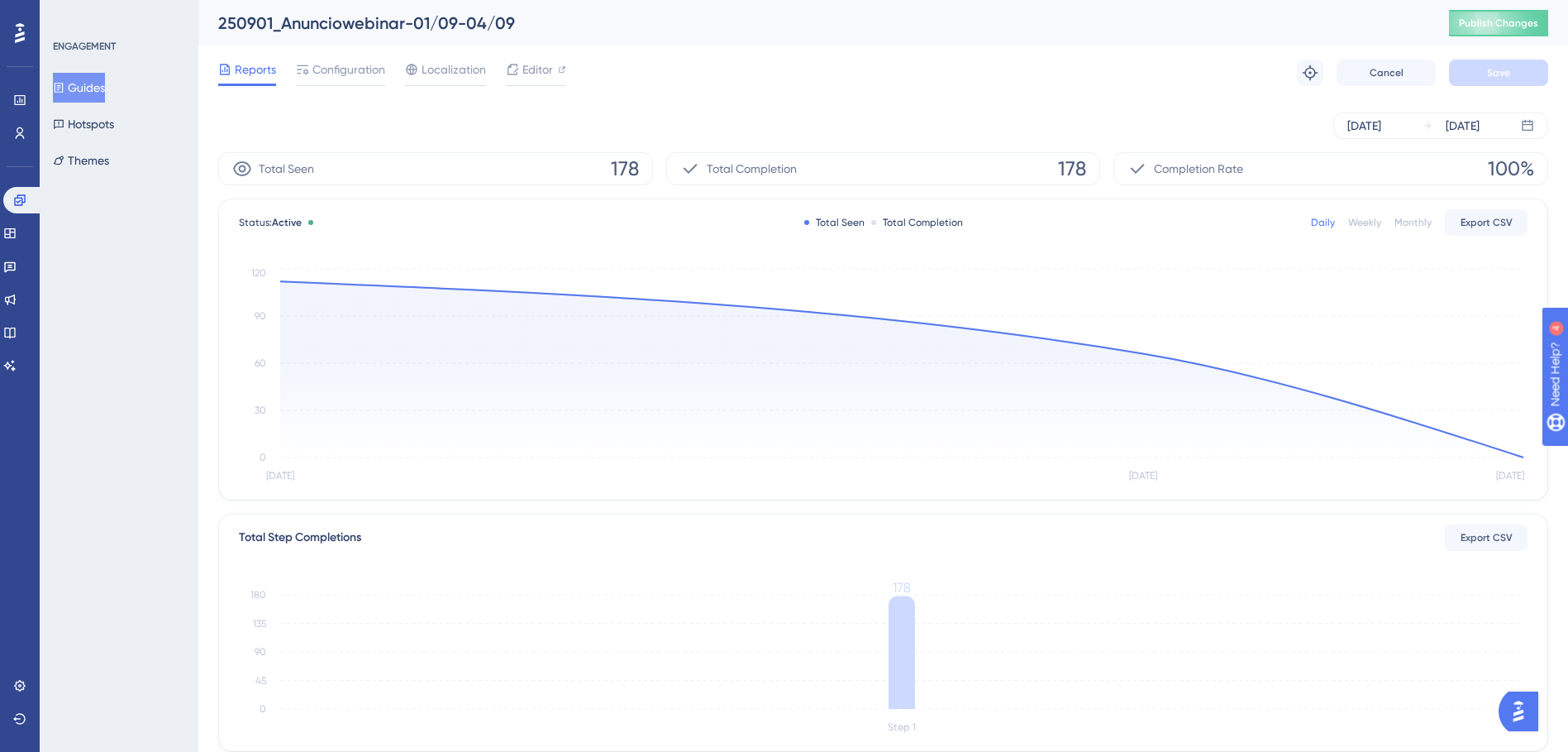
click at [64, 82] on icon at bounding box center [59, 88] width 12 height 12
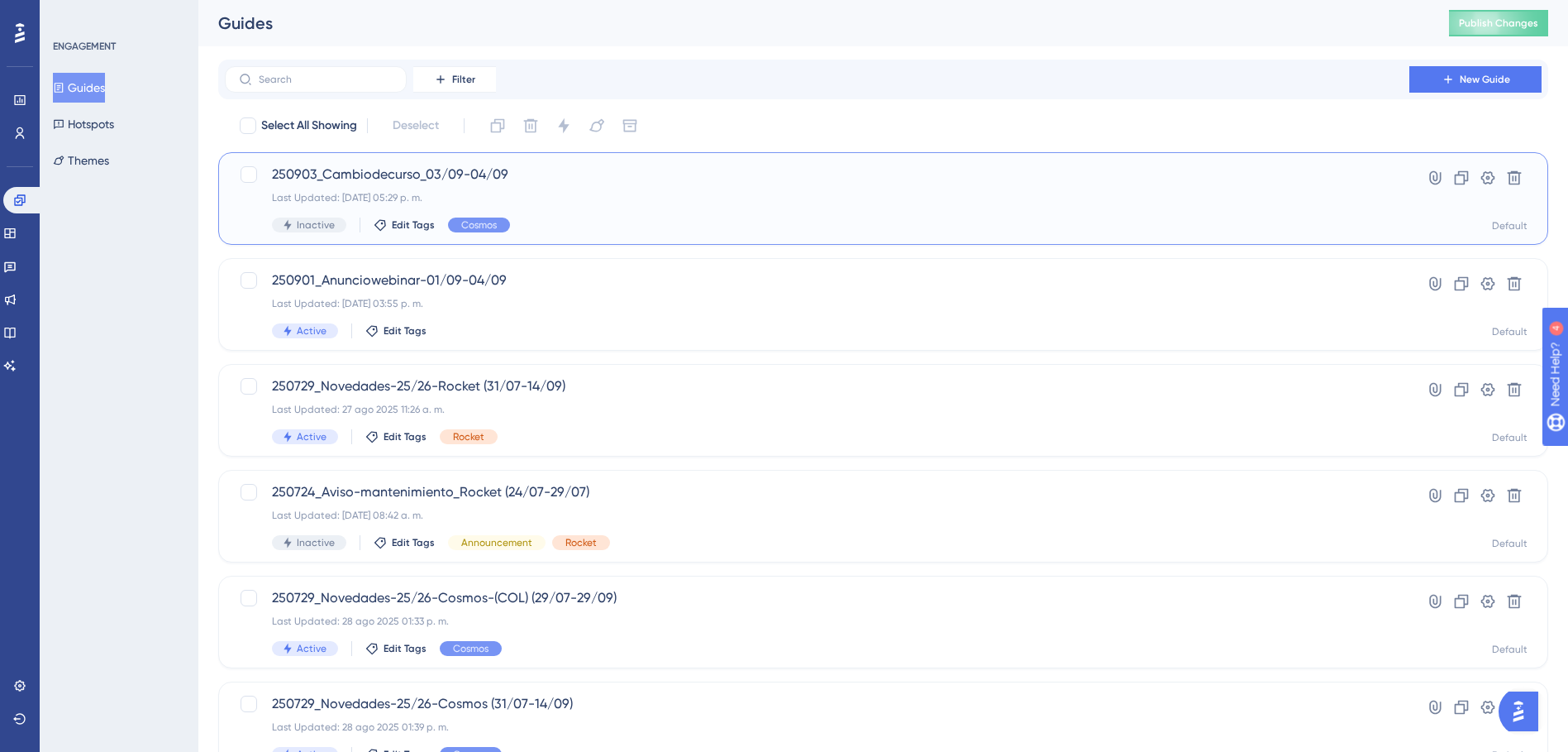
click at [600, 173] on span "250903_Cambiodecurso_03/09-04/09" at bounding box center [816, 175] width 1091 height 20
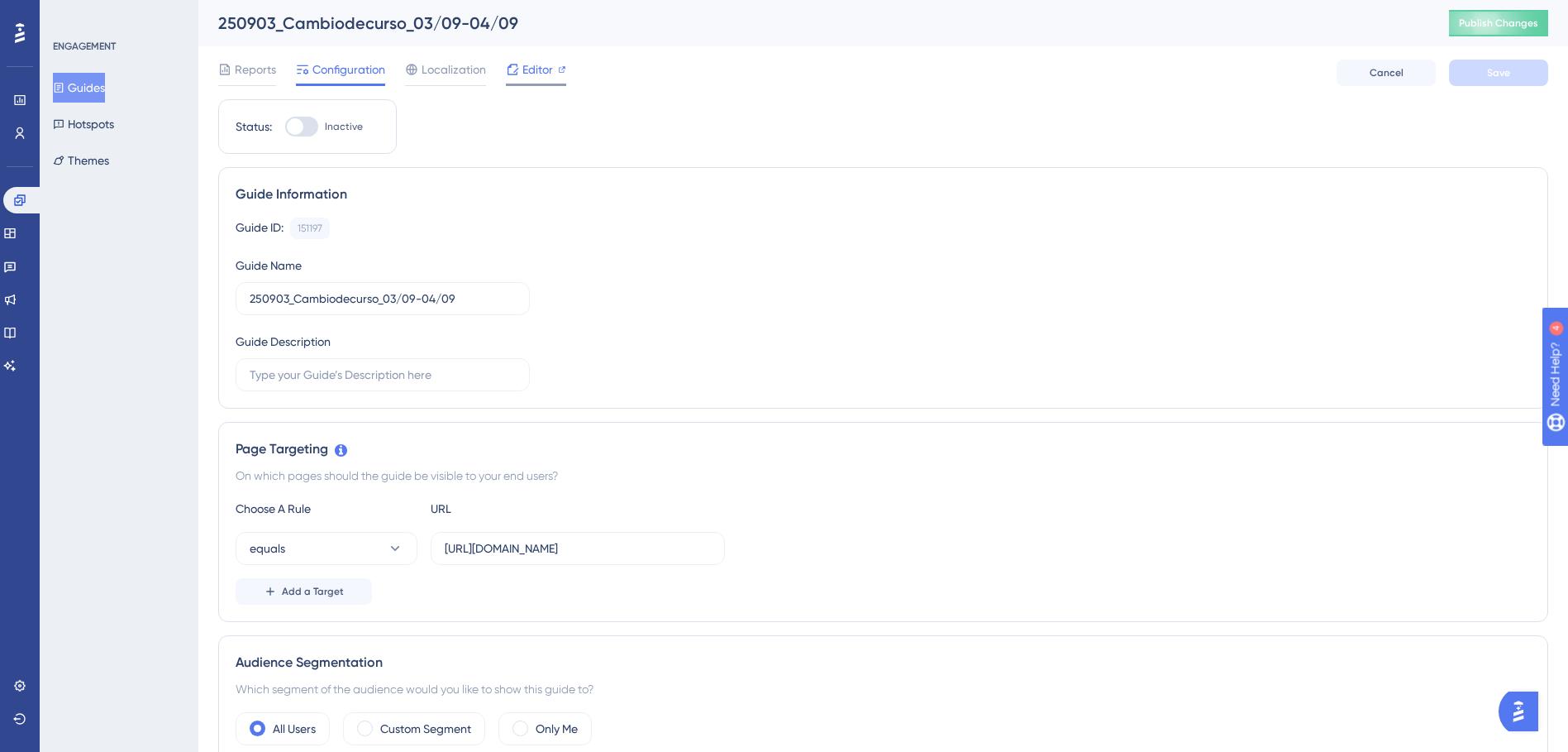
click at [542, 75] on span "Editor" at bounding box center [537, 70] width 30 height 20
click at [537, 81] on div "Editor" at bounding box center [536, 73] width 61 height 26
click at [523, 61] on span "Editor" at bounding box center [537, 70] width 30 height 20
click at [542, 80] on div "Editor" at bounding box center [536, 73] width 61 height 26
click at [101, 77] on button "Guides" at bounding box center [79, 87] width 52 height 30
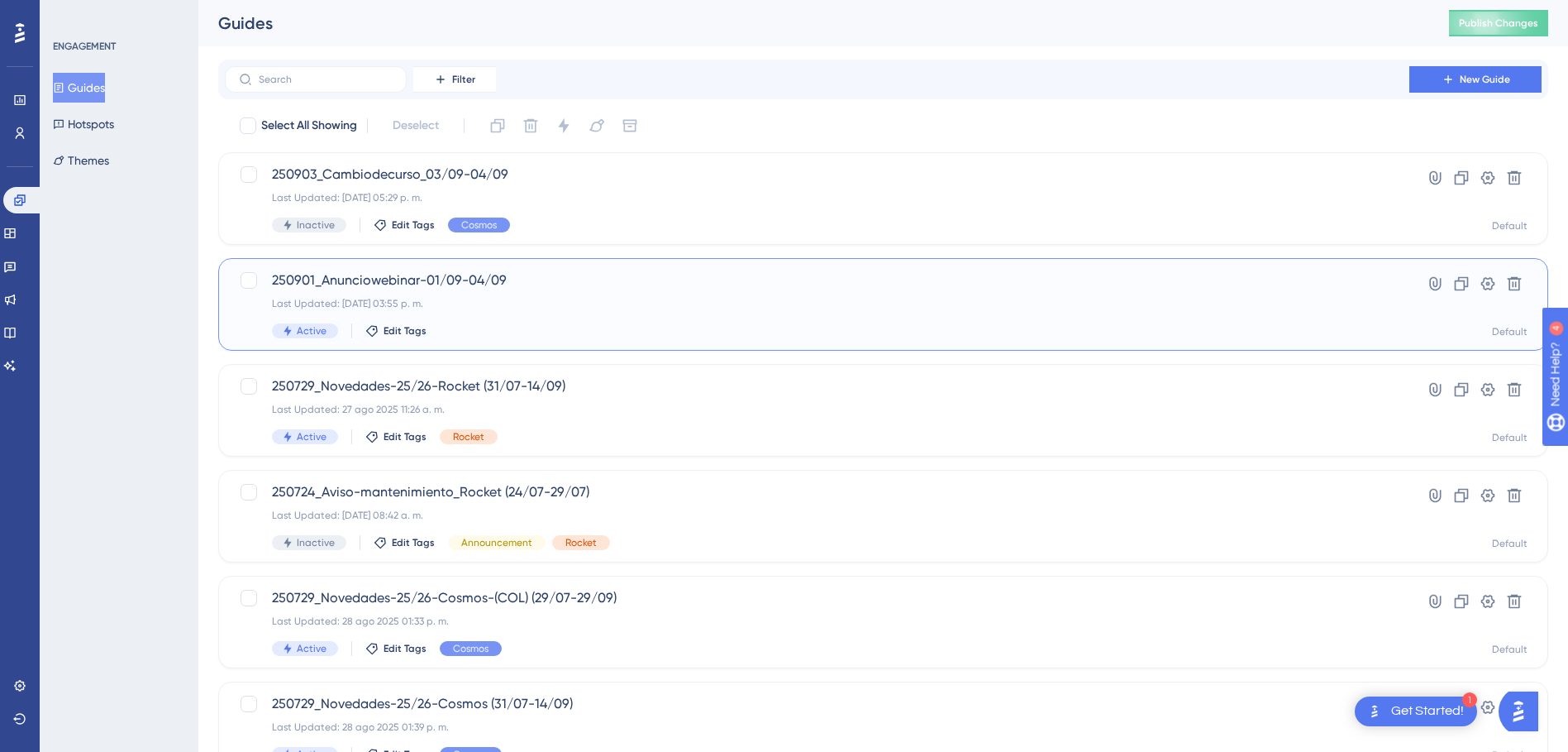
click at [483, 273] on span "250901_Anunciowebinar-01/09-04/09" at bounding box center [816, 281] width 1091 height 20
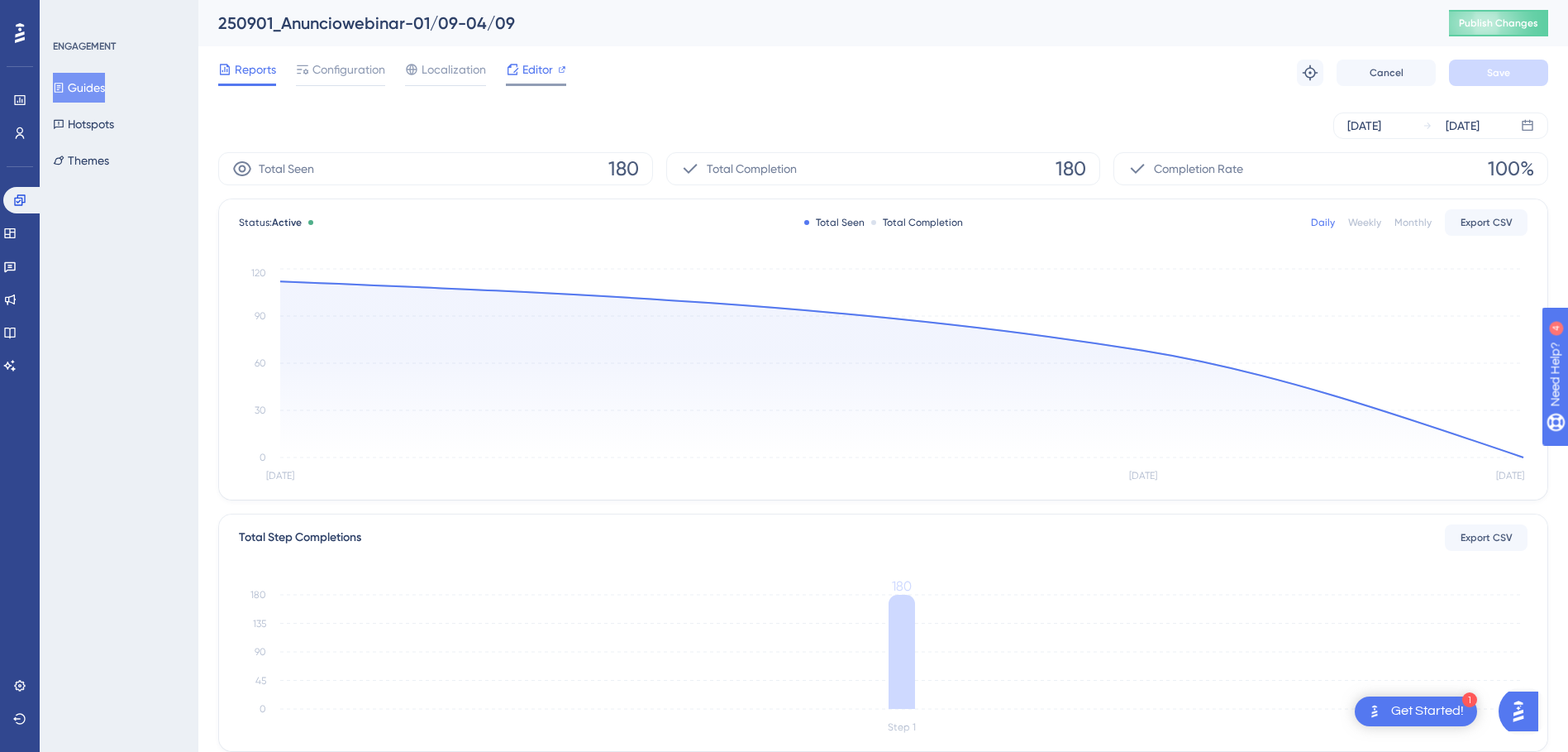
click at [520, 73] on div "Editor" at bounding box center [536, 70] width 61 height 20
click at [85, 83] on button "Guides" at bounding box center [79, 87] width 52 height 30
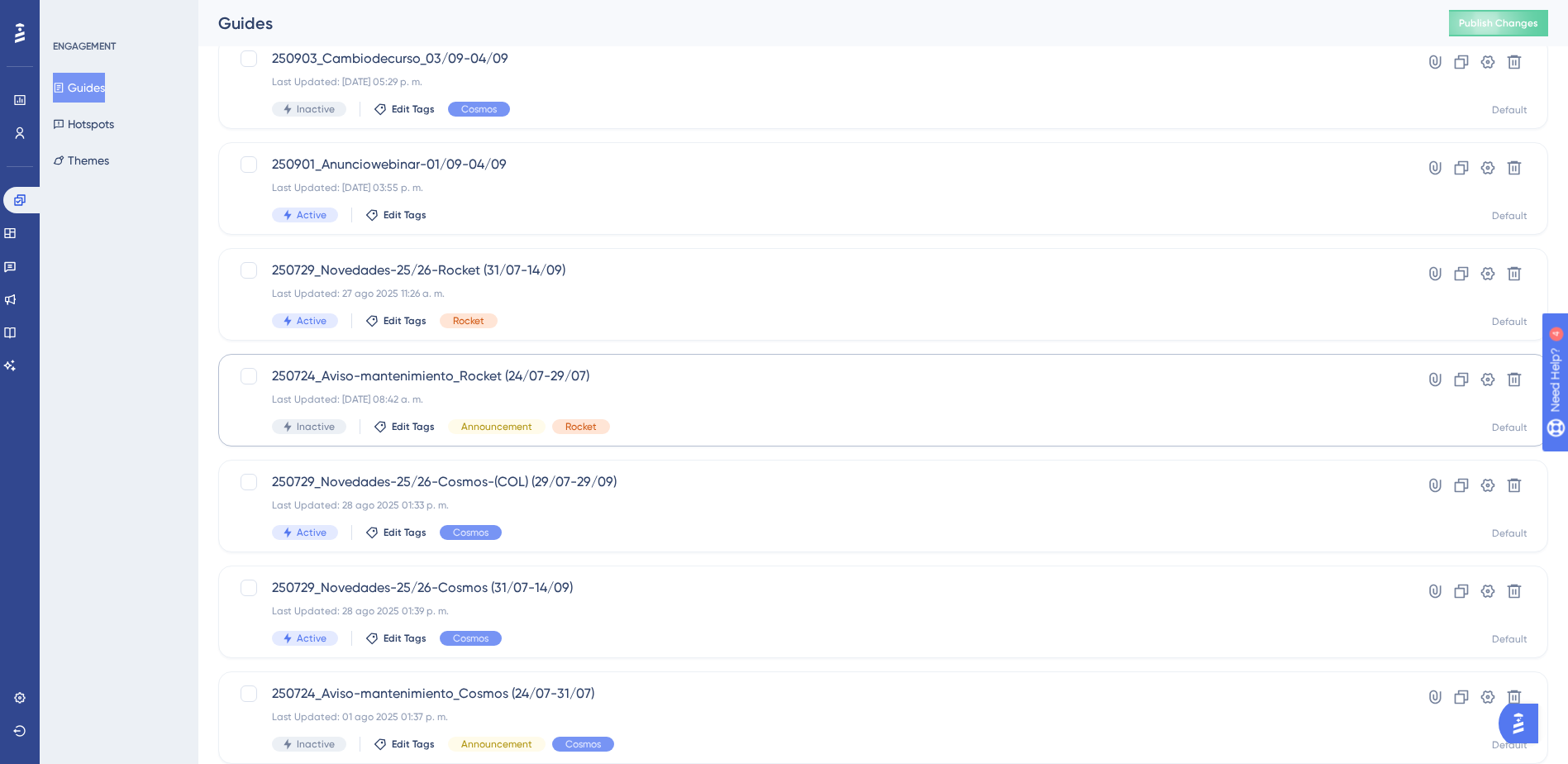
scroll to position [110, 0]
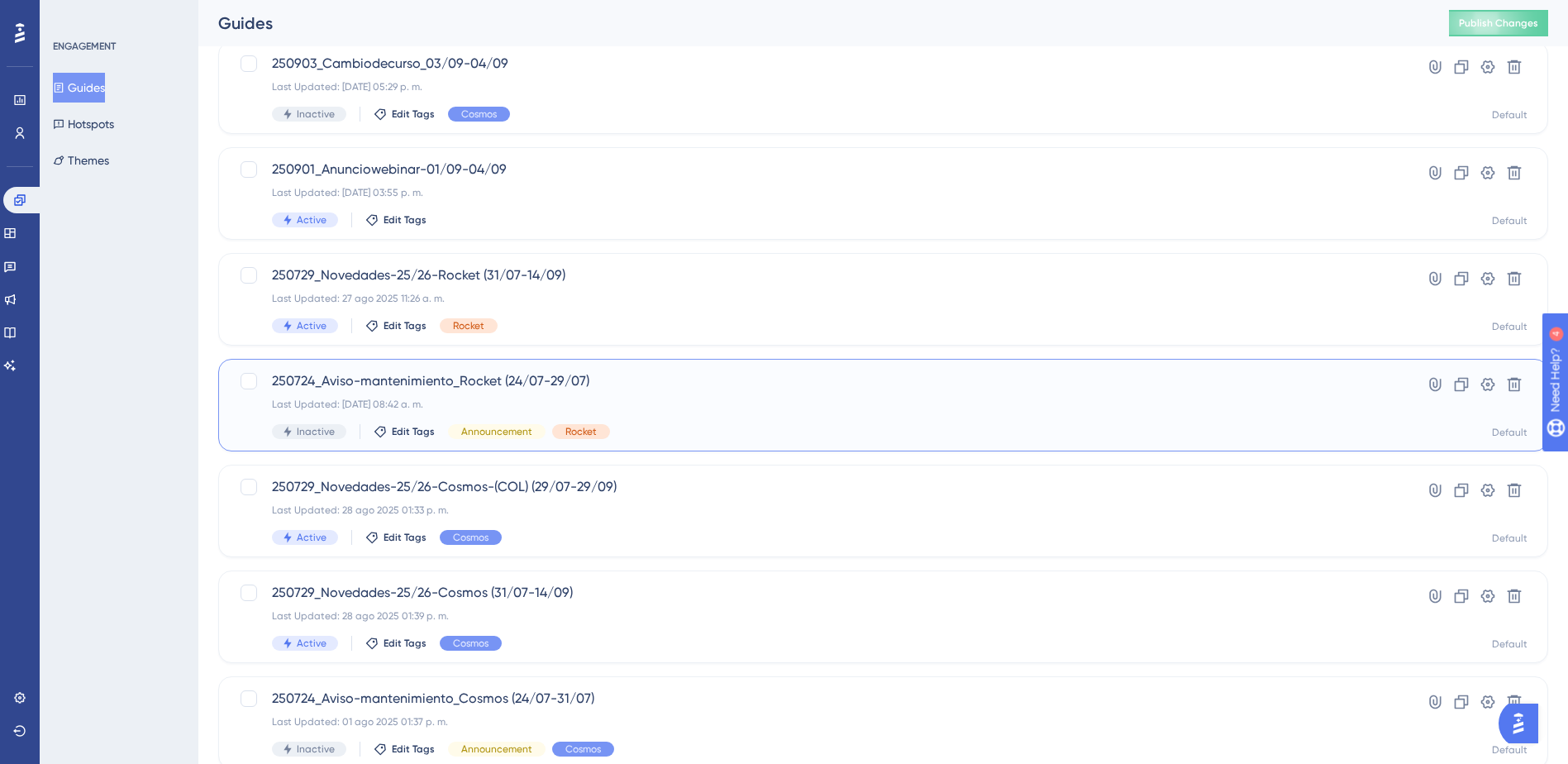
click at [520, 401] on div "Last Updated: 31 jul 2025 08:42 a. m." at bounding box center [816, 404] width 1091 height 13
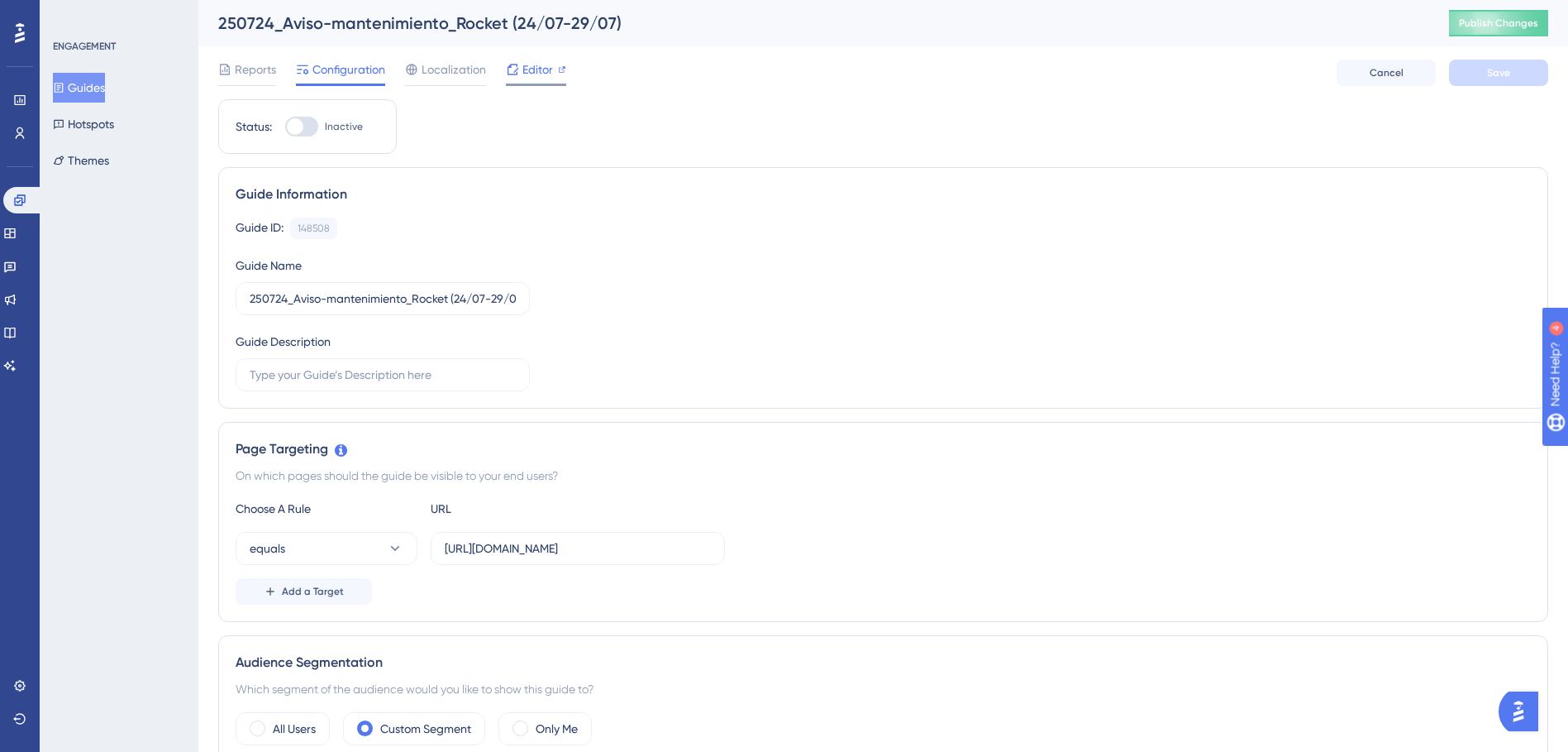
click at [531, 65] on span "Editor" at bounding box center [537, 70] width 30 height 20
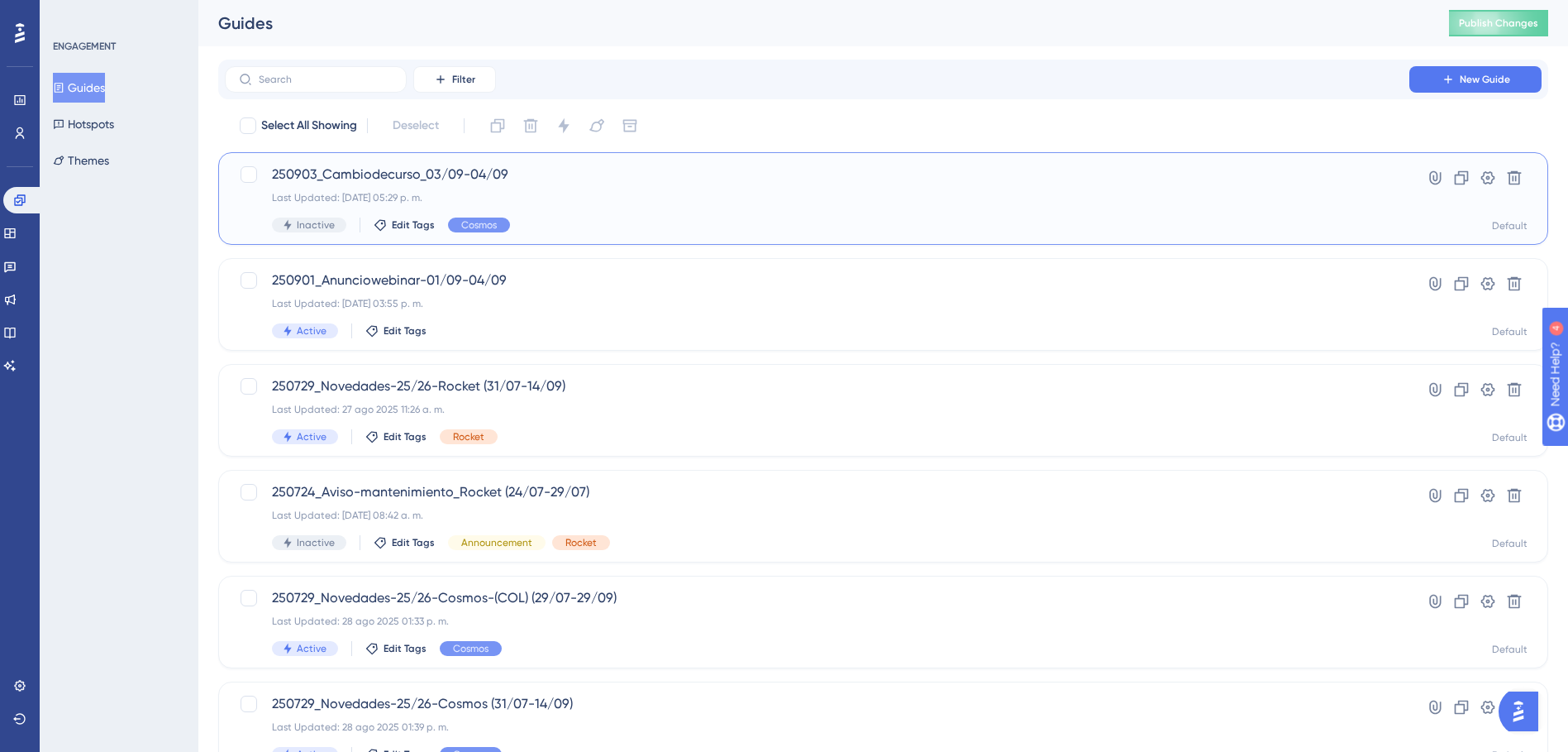
click at [563, 195] on div "Last Updated: 03 sept 2025 05:29 p. m." at bounding box center [816, 197] width 1091 height 14
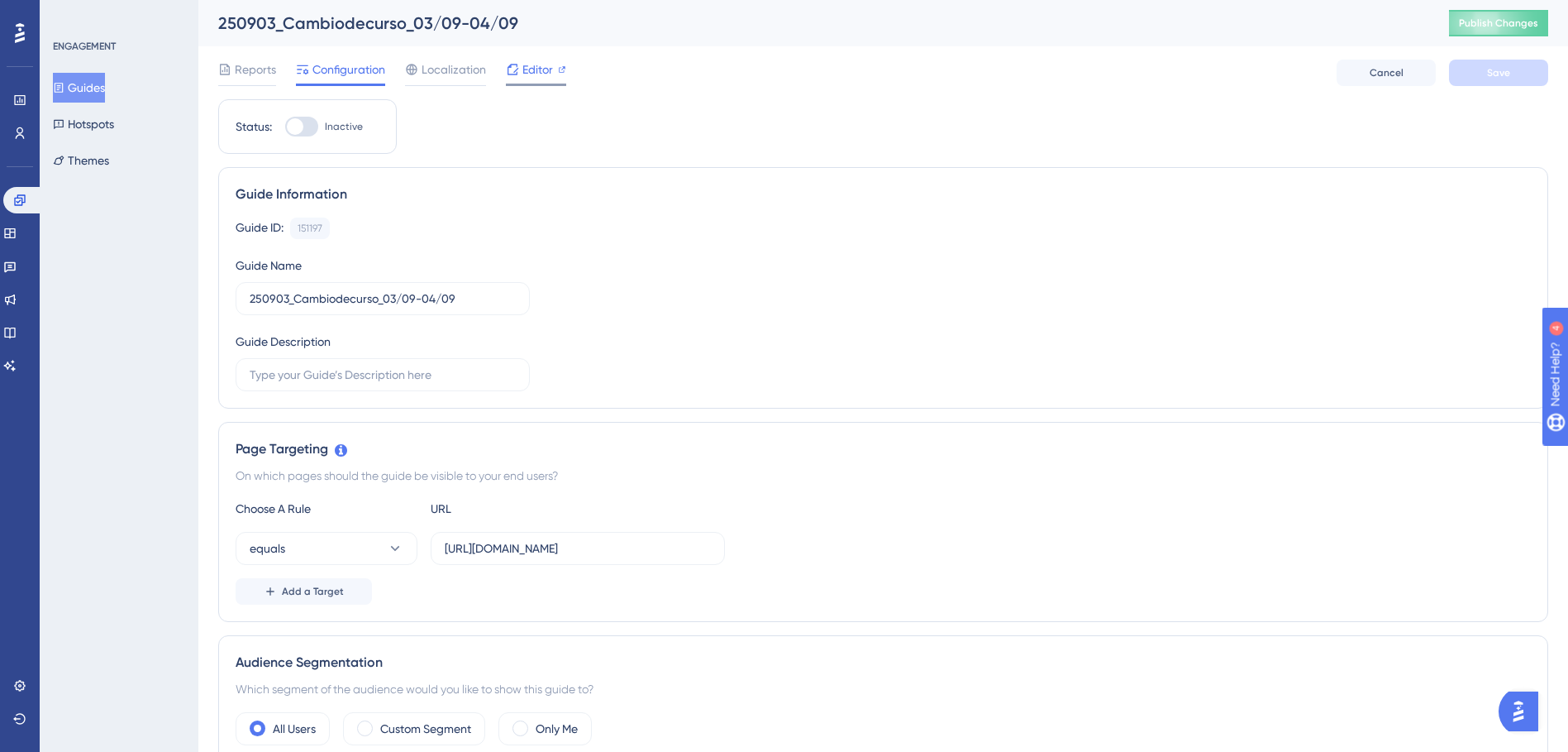
click at [517, 78] on div at bounding box center [513, 70] width 13 height 20
